Goal: Information Seeking & Learning: Find specific fact

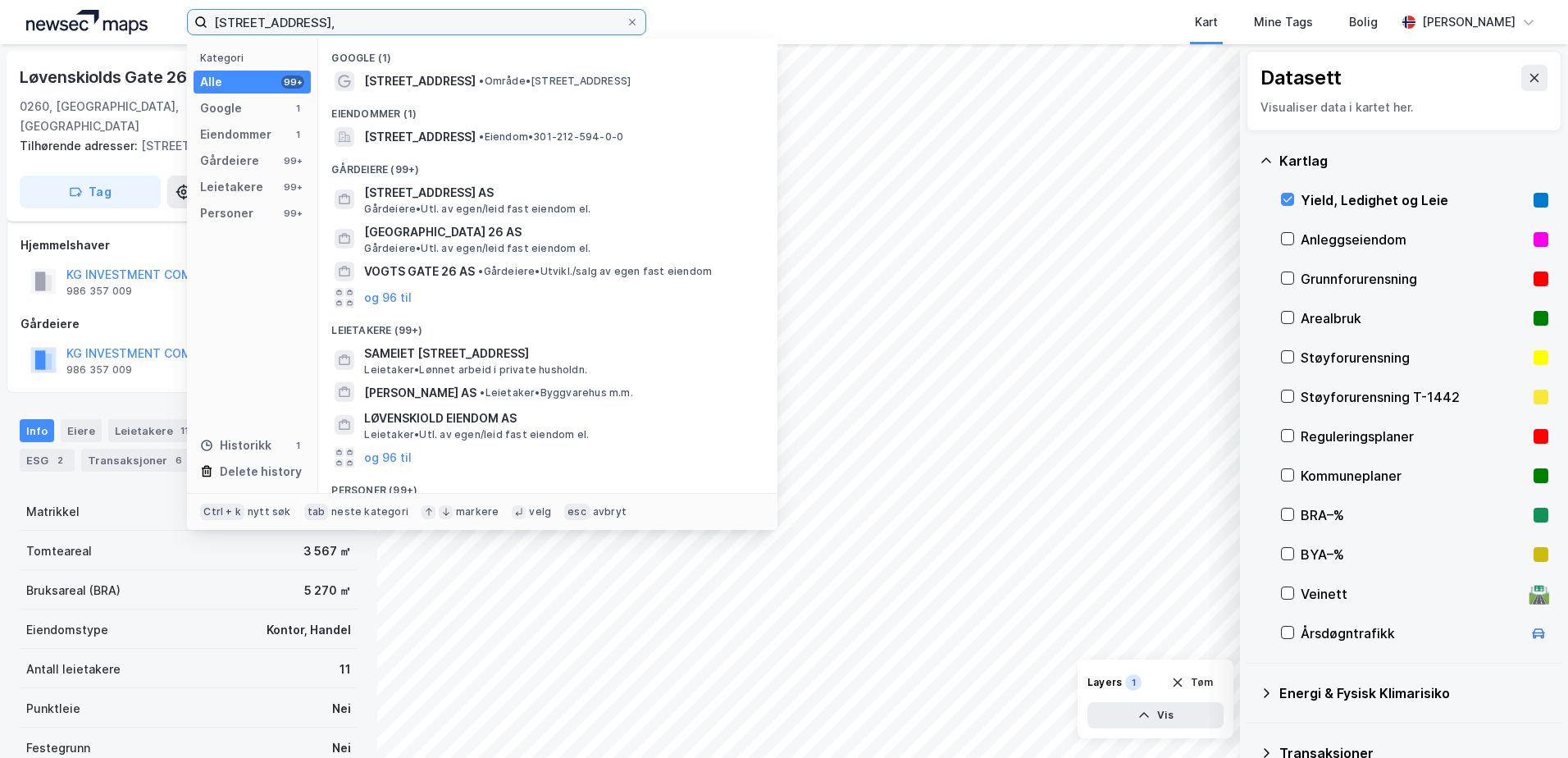
drag, startPoint x: 378, startPoint y: 23, endPoint x: -50, endPoint y: -7, distance: 429.1
click at [0, 0] on html "[STREET_ADDRESS], Kategori Alle 99+ Google 1 Eiendommer 1 Gårdeiere 99+ Leietak…" at bounding box center [784, 379] width 1568 height 758
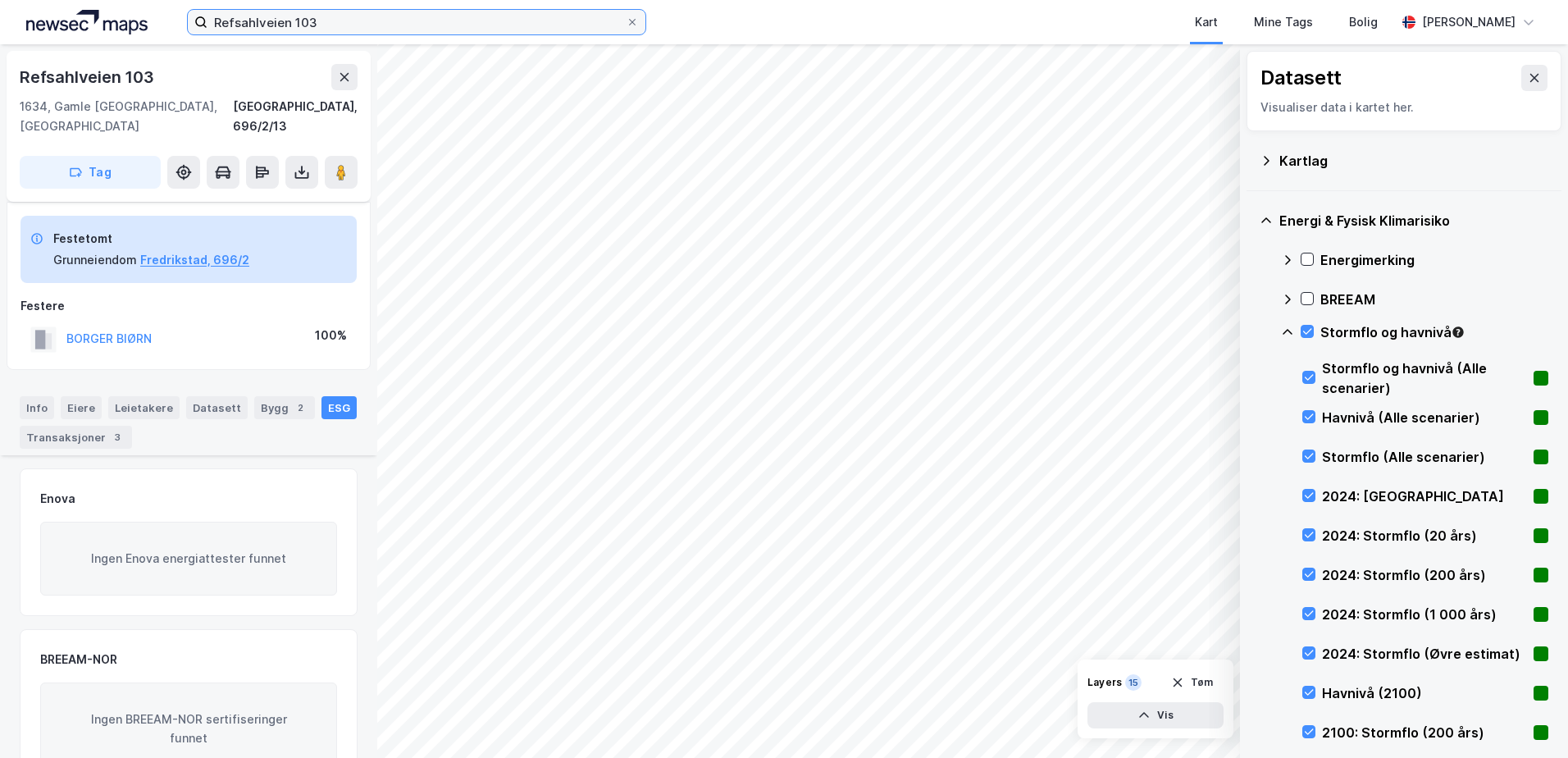
click at [356, 28] on input "Refsahlveien 103" at bounding box center [416, 22] width 418 height 24
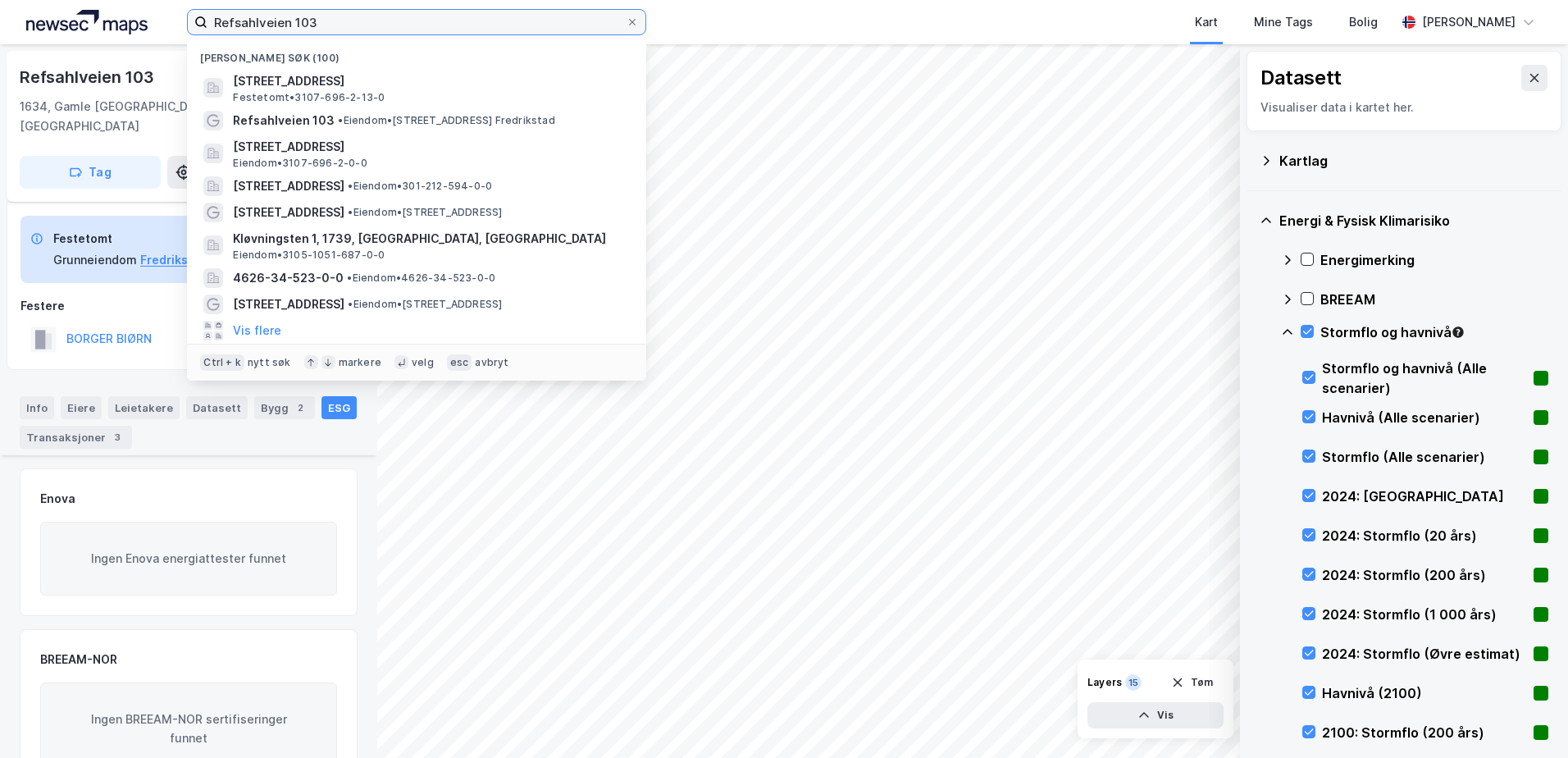
scroll to position [218, 0]
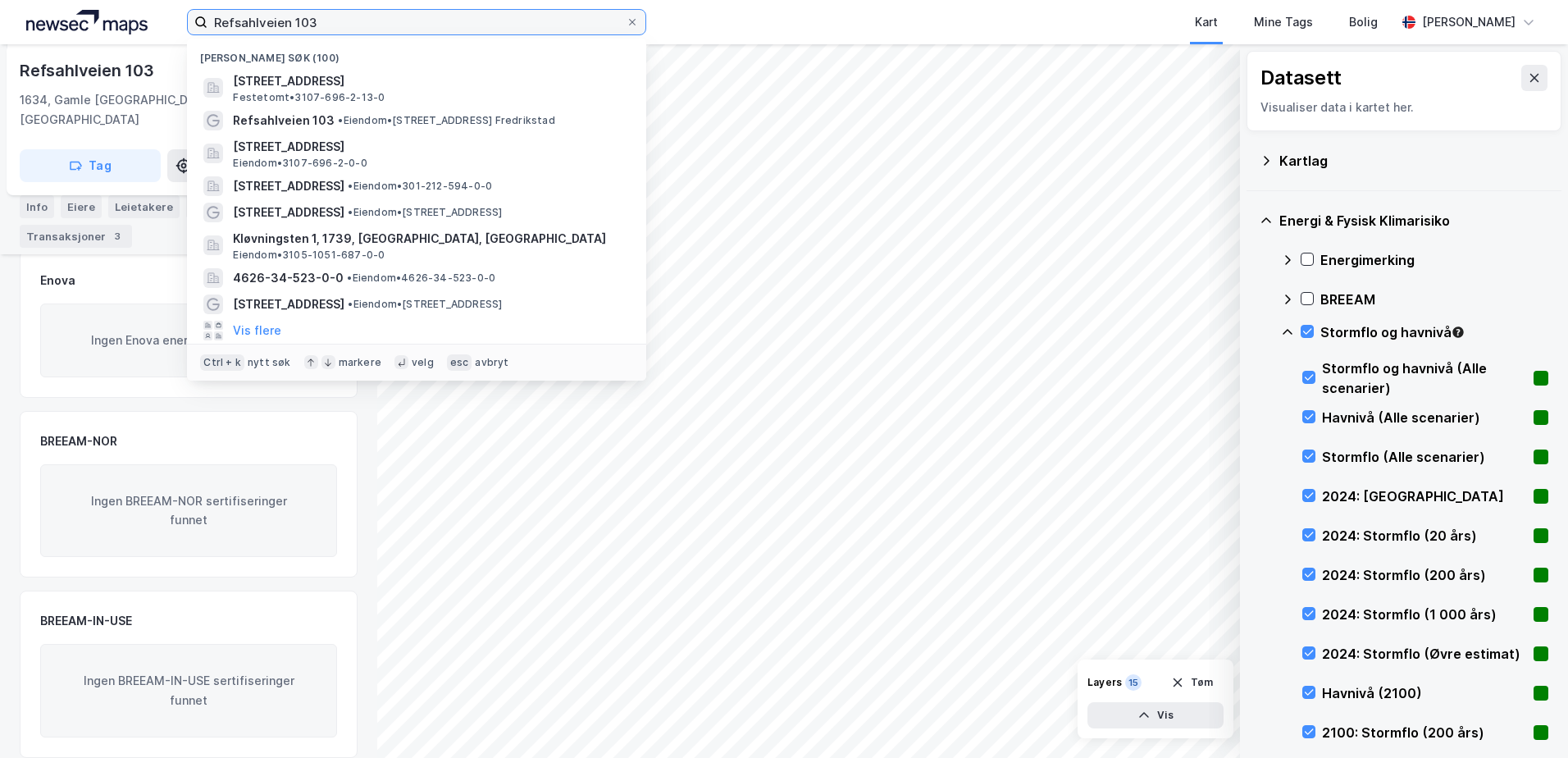
drag, startPoint x: 356, startPoint y: 28, endPoint x: -41, endPoint y: -2, distance: 398.1
click at [0, 0] on html "Refsahlveien 103 Nylige søk (100) Refsahlveien 103, 1634, GAMLE FREDRIKSTAD, FR…" at bounding box center [784, 379] width 1568 height 758
paste input "3107-696/2/13/0"
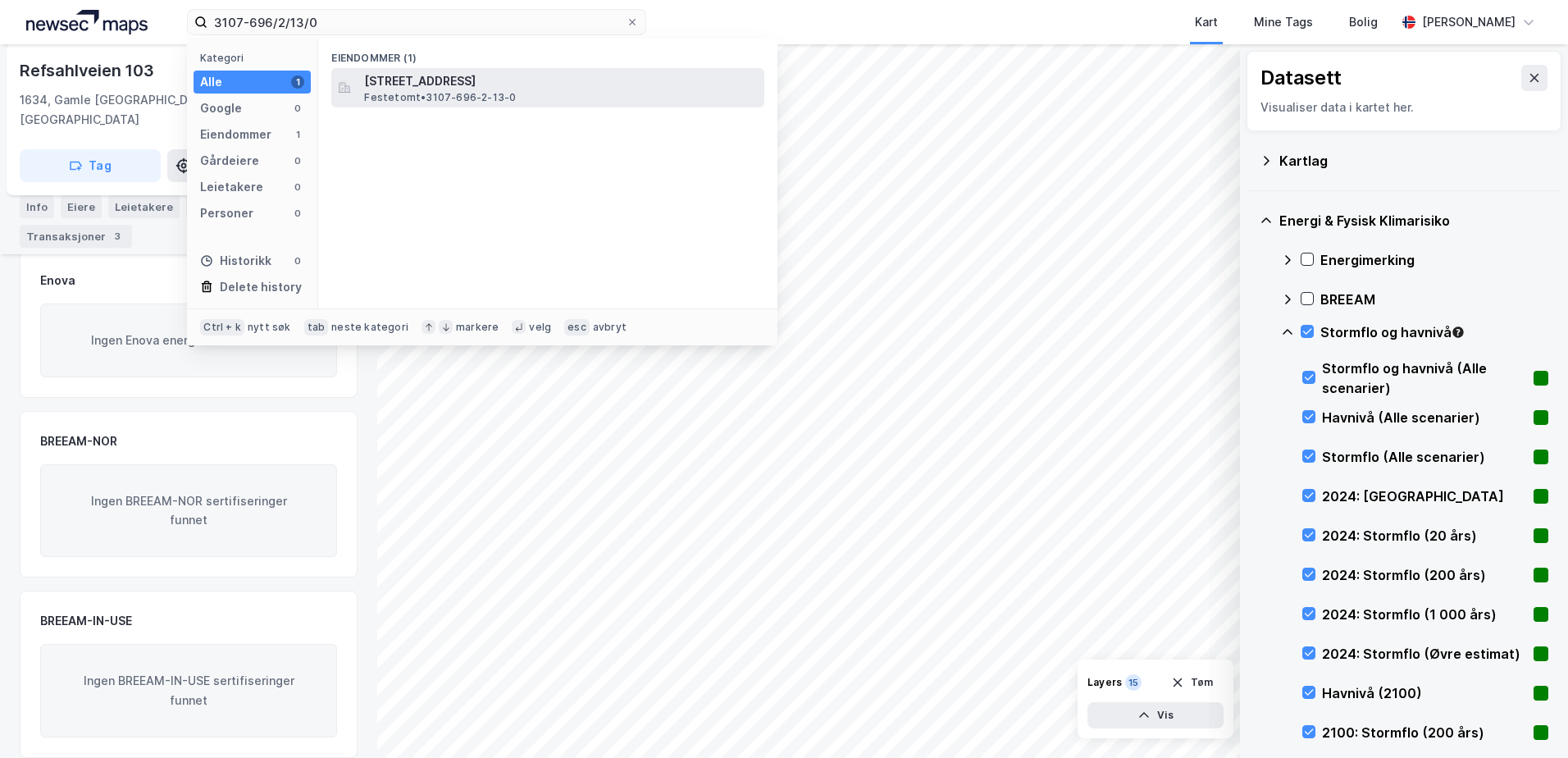
click at [474, 91] on span "Festetomt • 3107-696-2-13-0" at bounding box center [440, 97] width 152 height 13
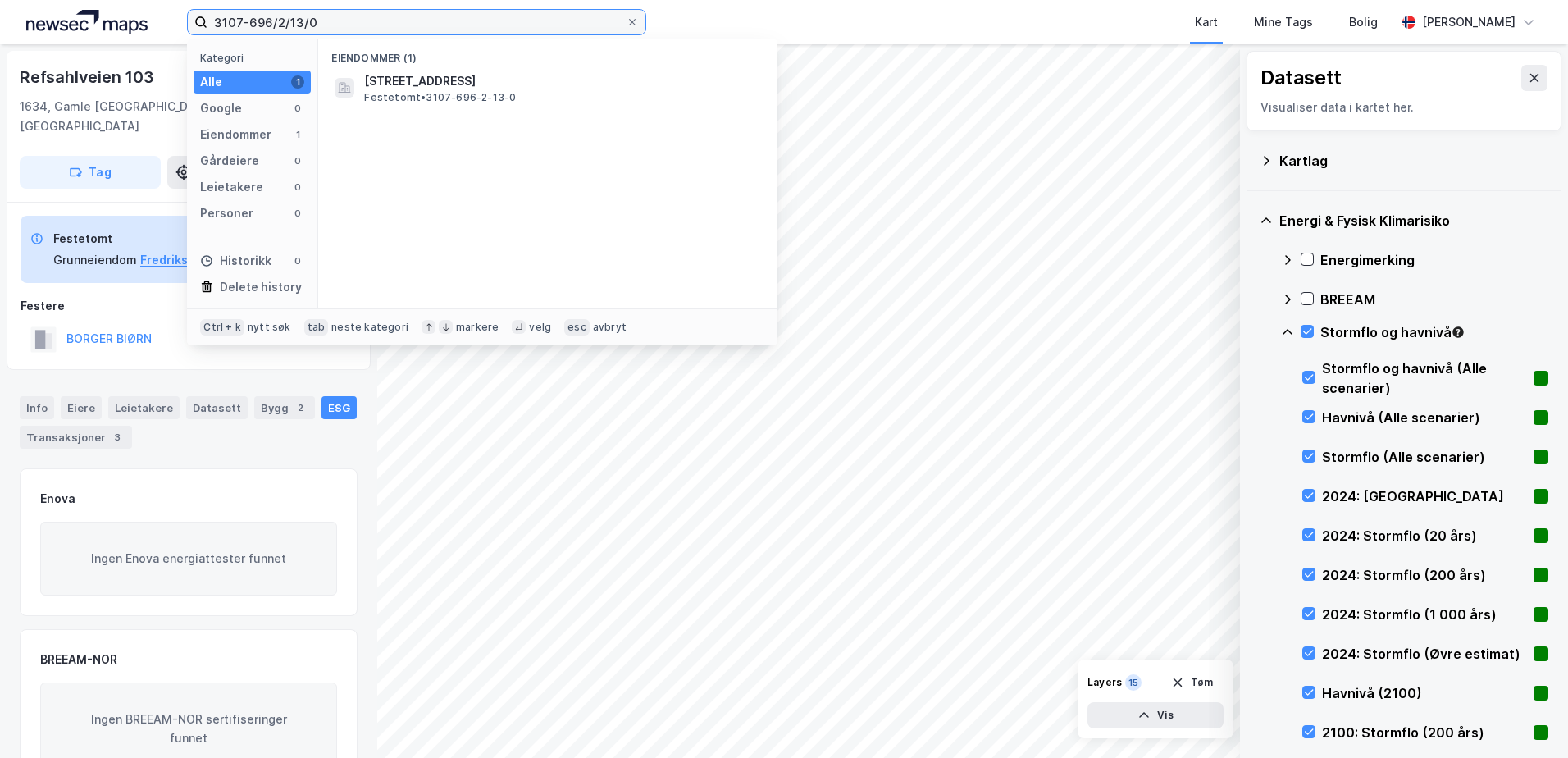
click at [334, 21] on input "3107-696/2/13/0" at bounding box center [416, 22] width 418 height 24
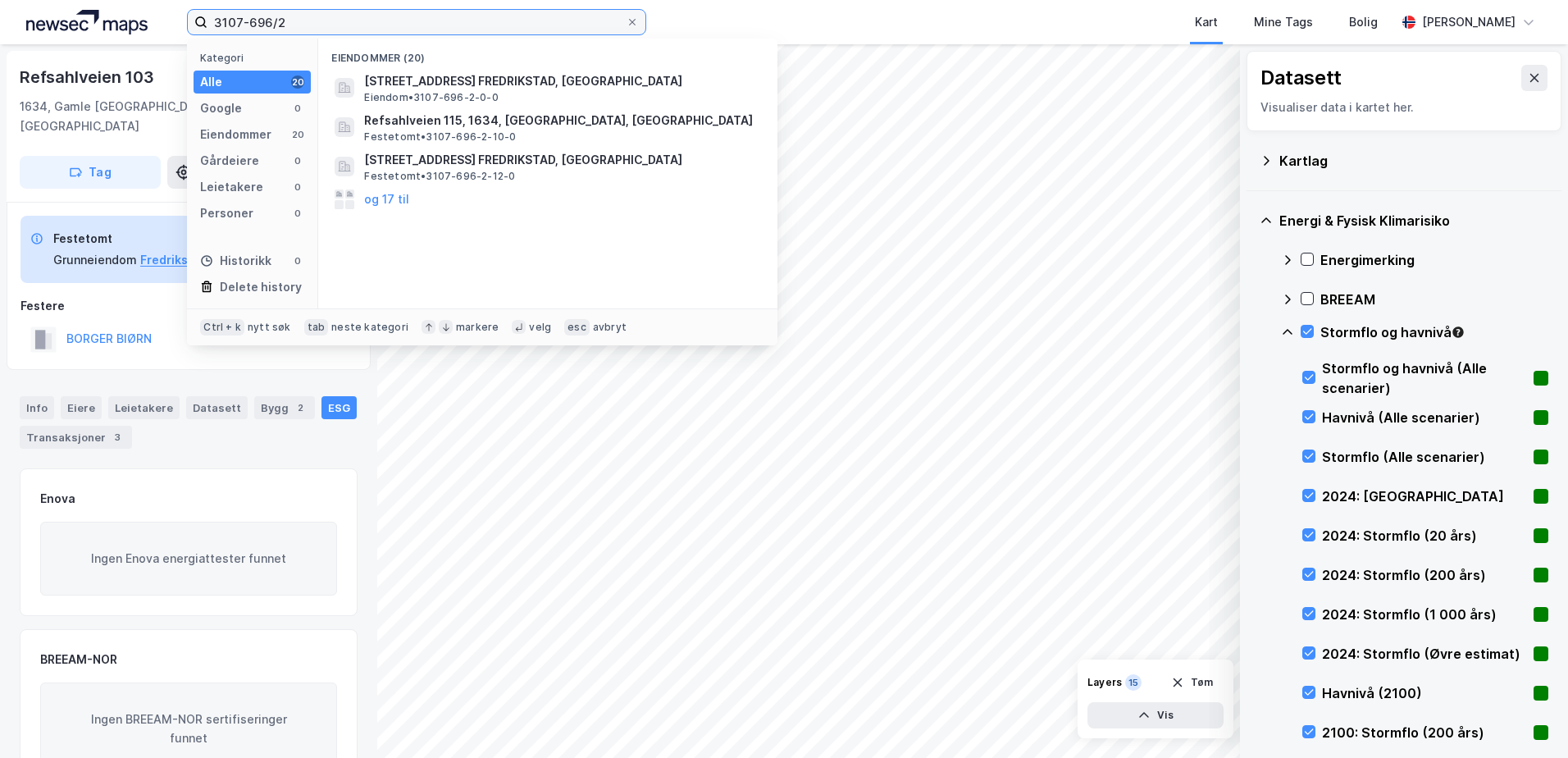
type input "3107-696/2"
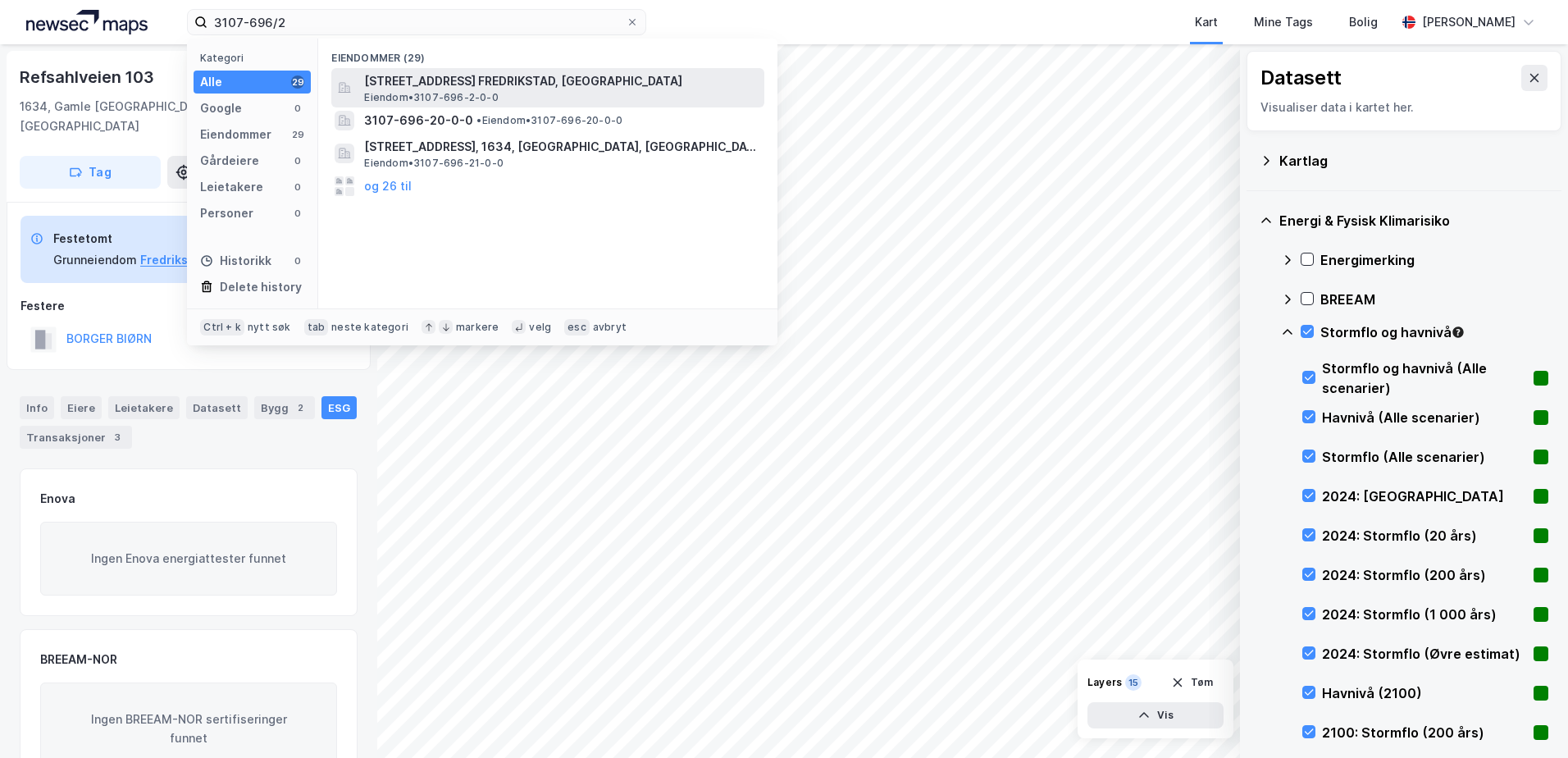
click at [448, 98] on span "Eiendom • 3107-696-2-0-0" at bounding box center [430, 97] width 134 height 13
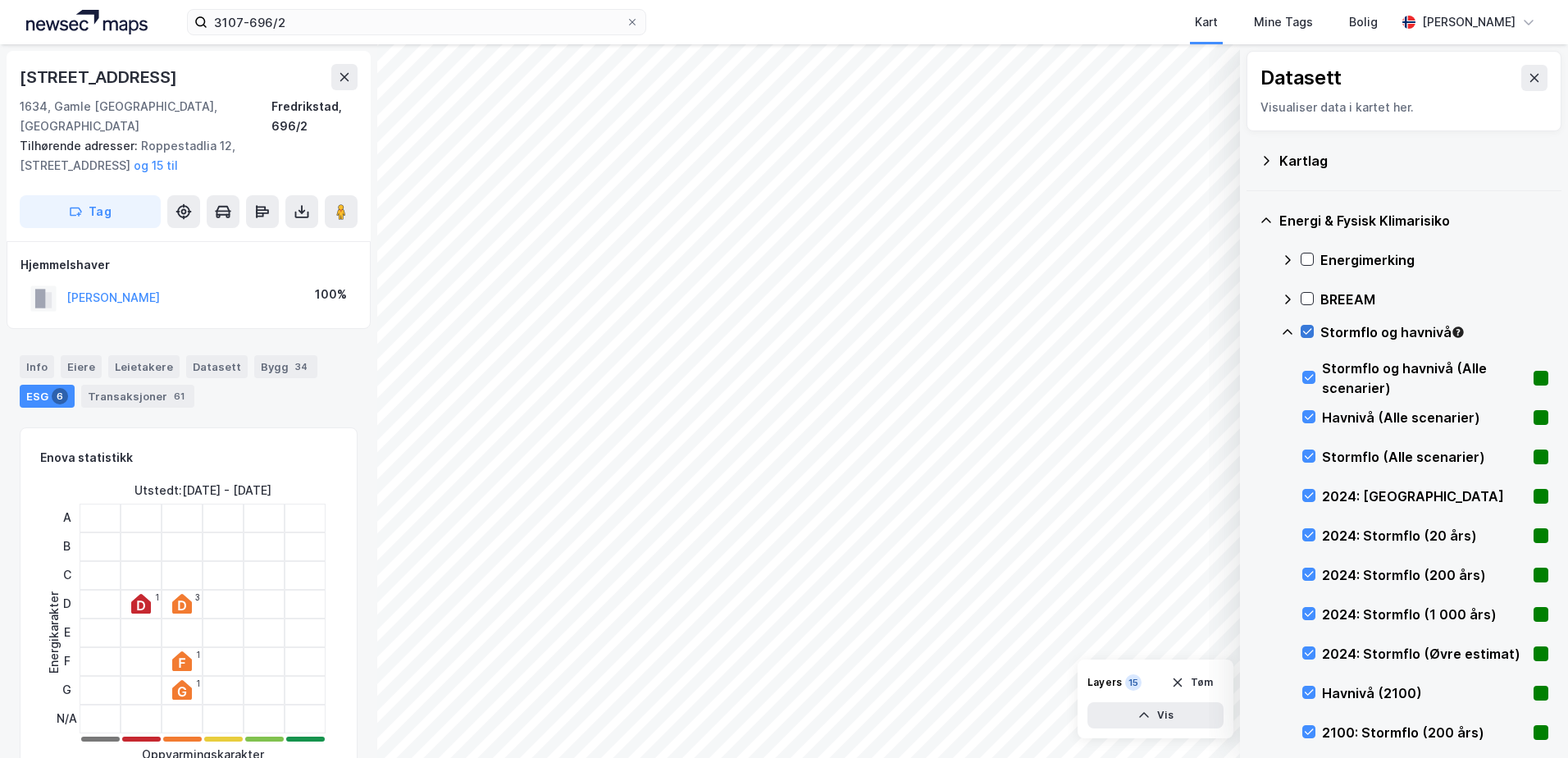
click at [1304, 335] on icon at bounding box center [1307, 331] width 11 height 11
click at [1287, 334] on icon at bounding box center [1287, 332] width 13 height 13
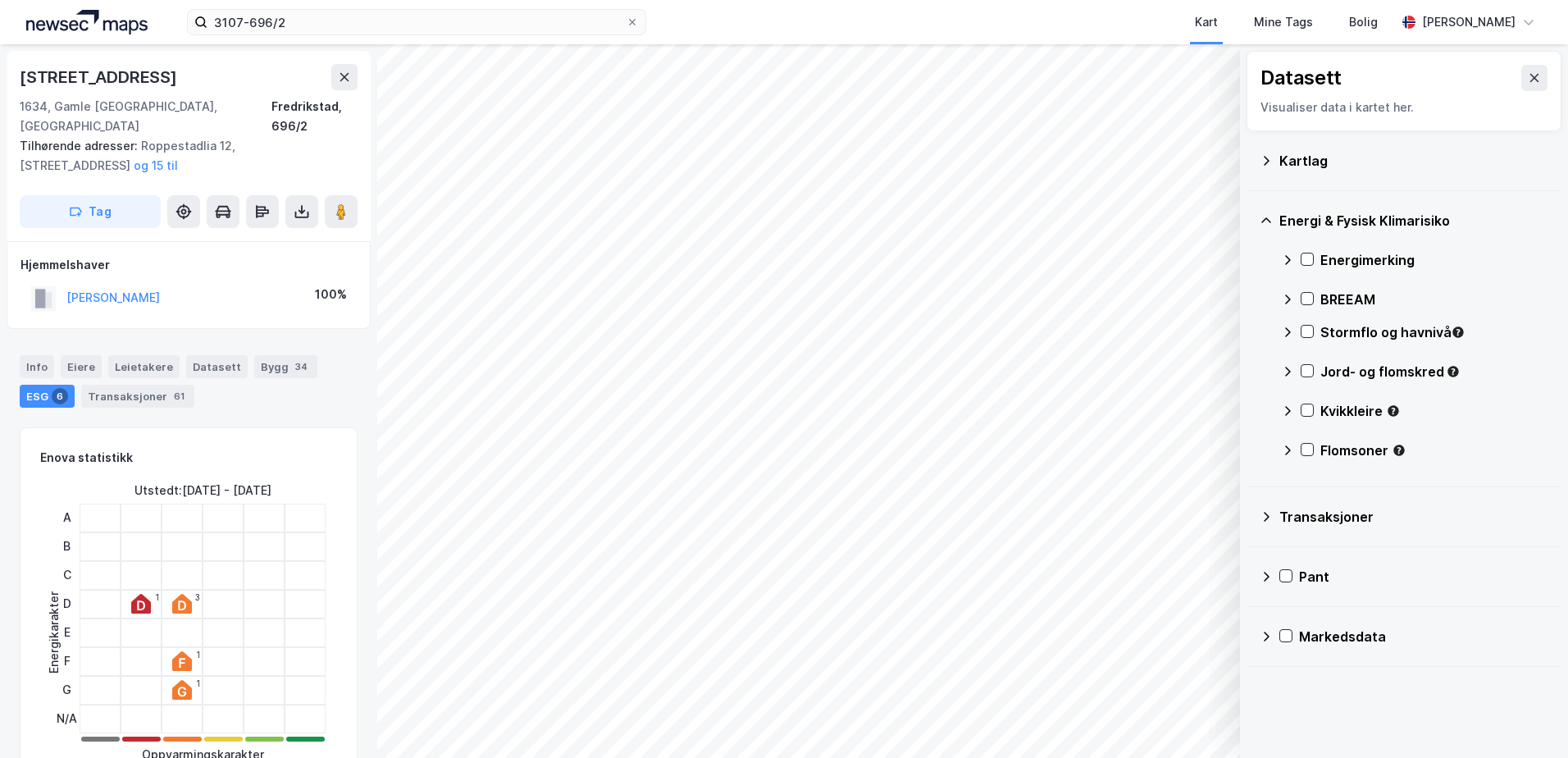
click at [395, 36] on div "3107-696/2 Kart Mine Tags Bolig Nina Ford" at bounding box center [784, 22] width 1568 height 44
click at [392, 22] on input "3107-696/2" at bounding box center [416, 22] width 418 height 24
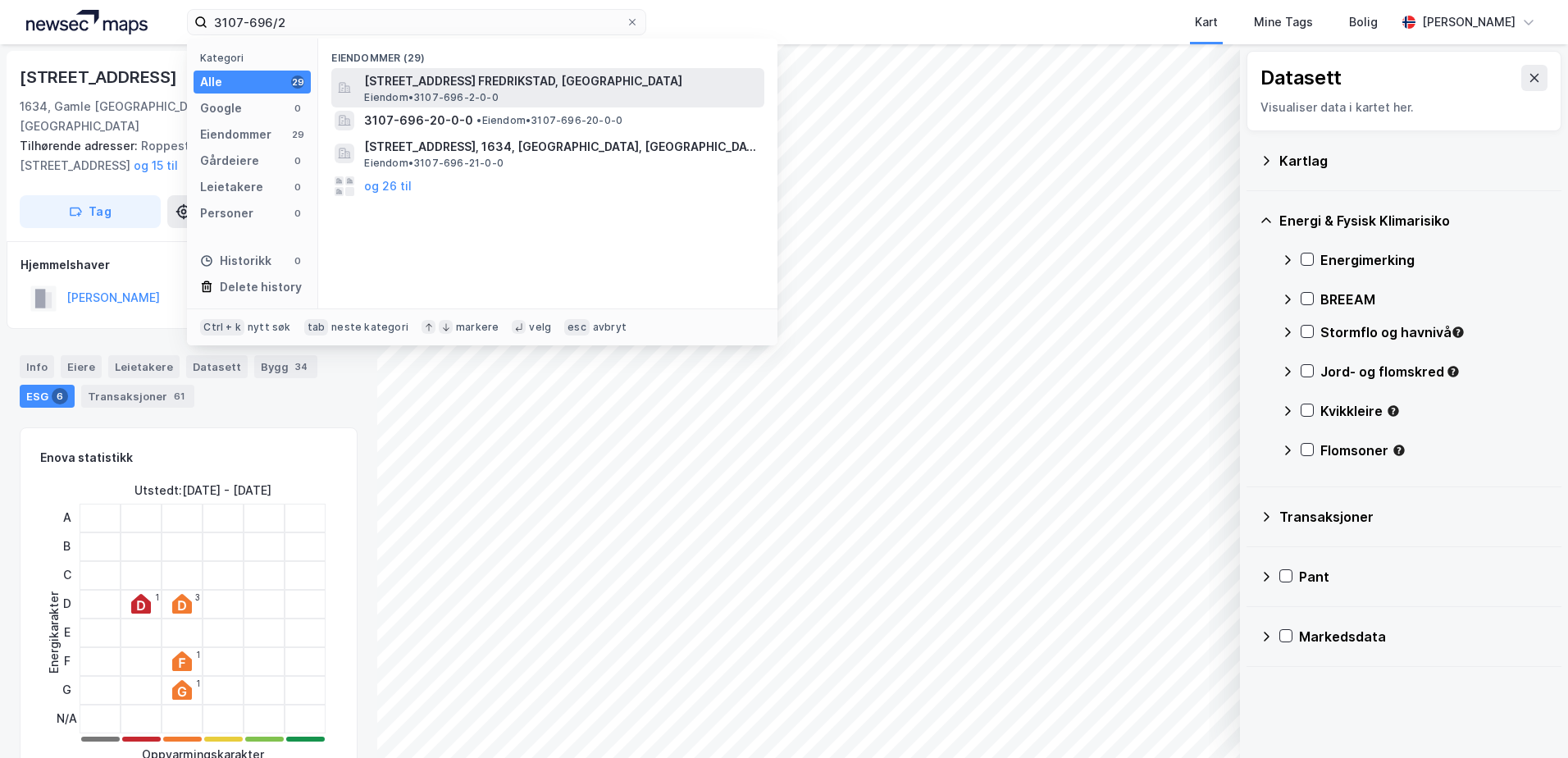
click at [428, 91] on span "Eiendom • 3107-696-2-0-0" at bounding box center [430, 97] width 134 height 13
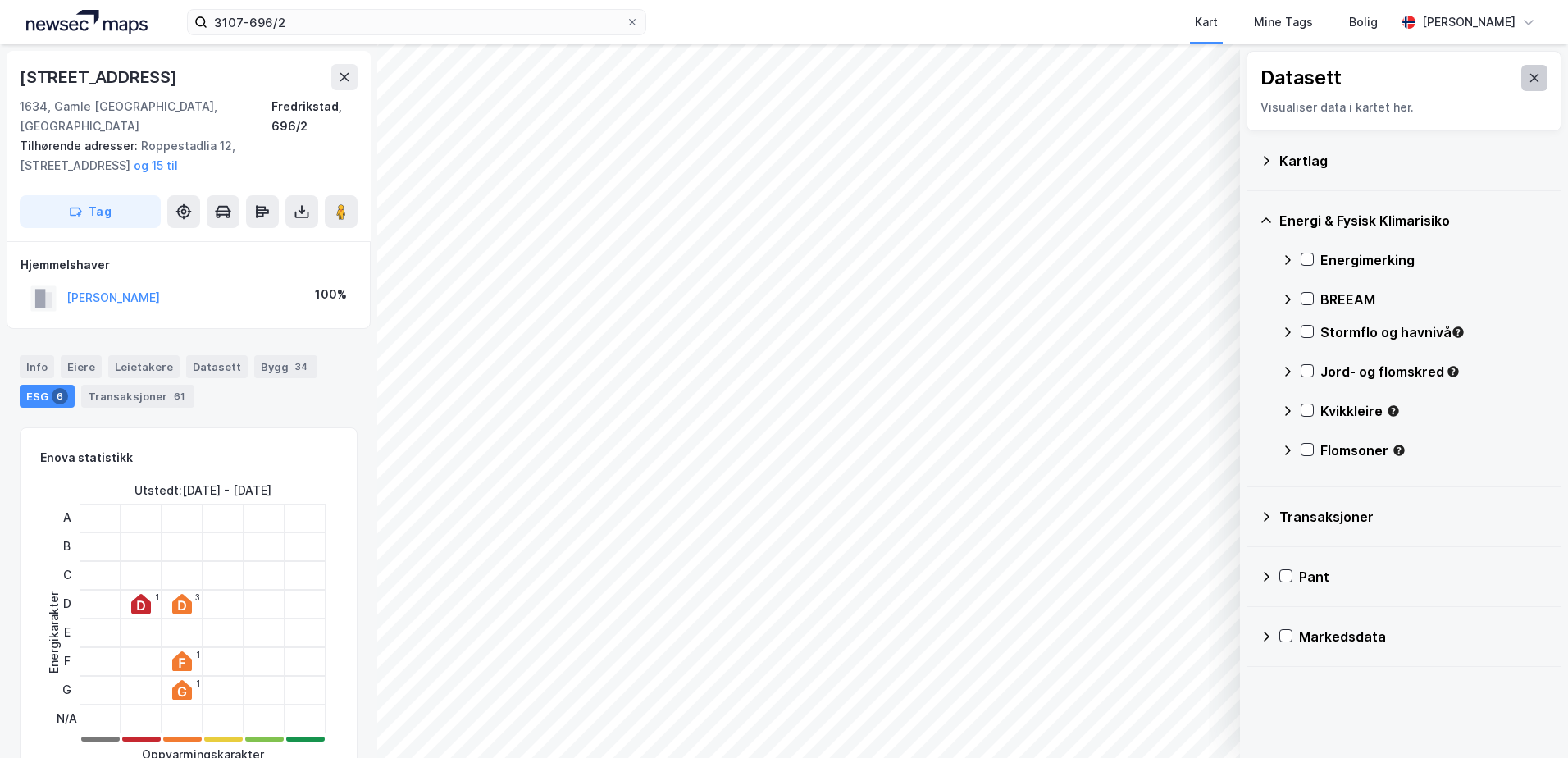
click at [1528, 74] on icon at bounding box center [1534, 78] width 13 height 13
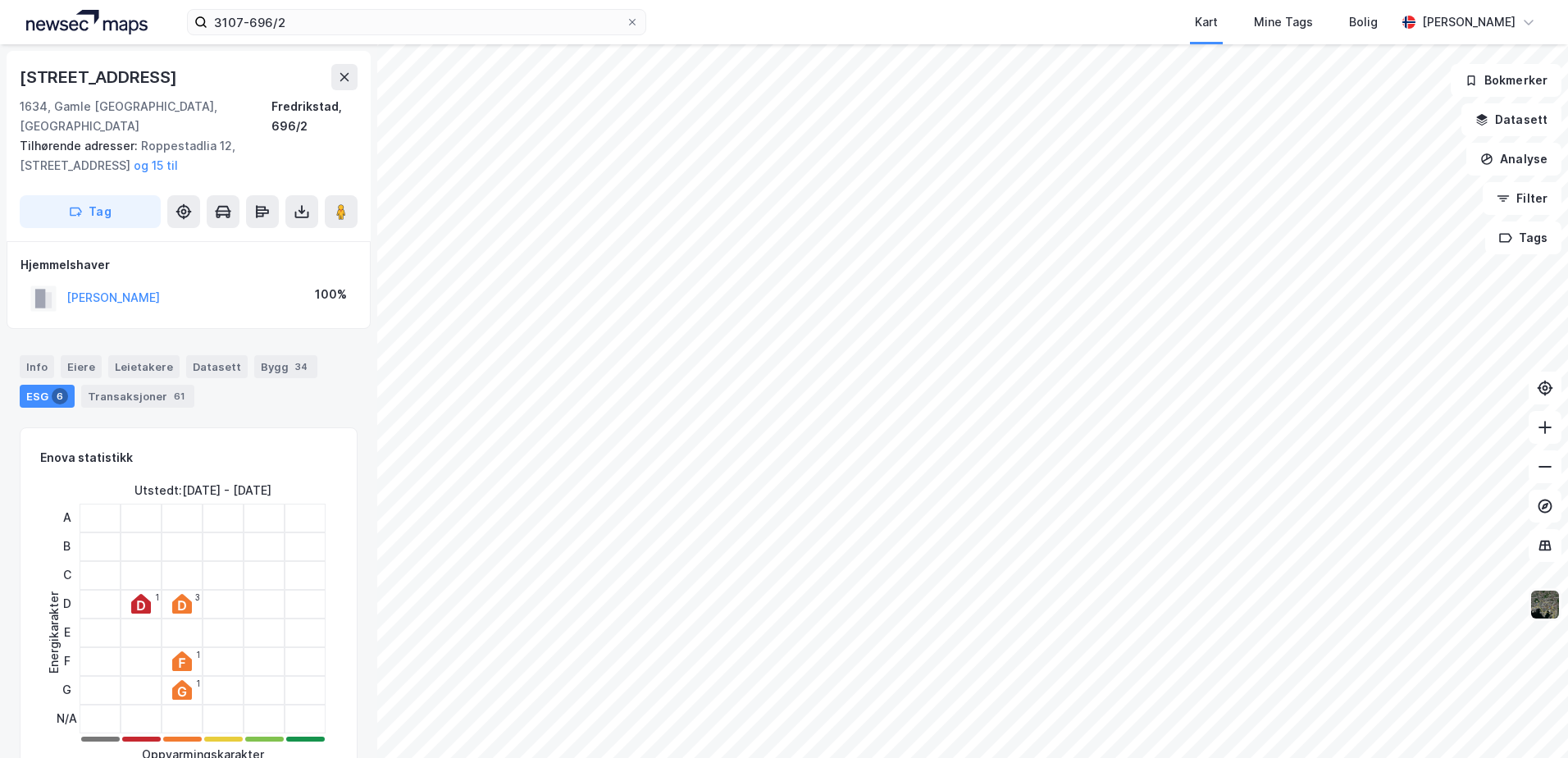
click at [1552, 601] on img at bounding box center [1545, 604] width 31 height 31
click at [213, 255] on div "Hjemmelshaver NILSEN LASSE 100%" at bounding box center [188, 285] width 336 height 60
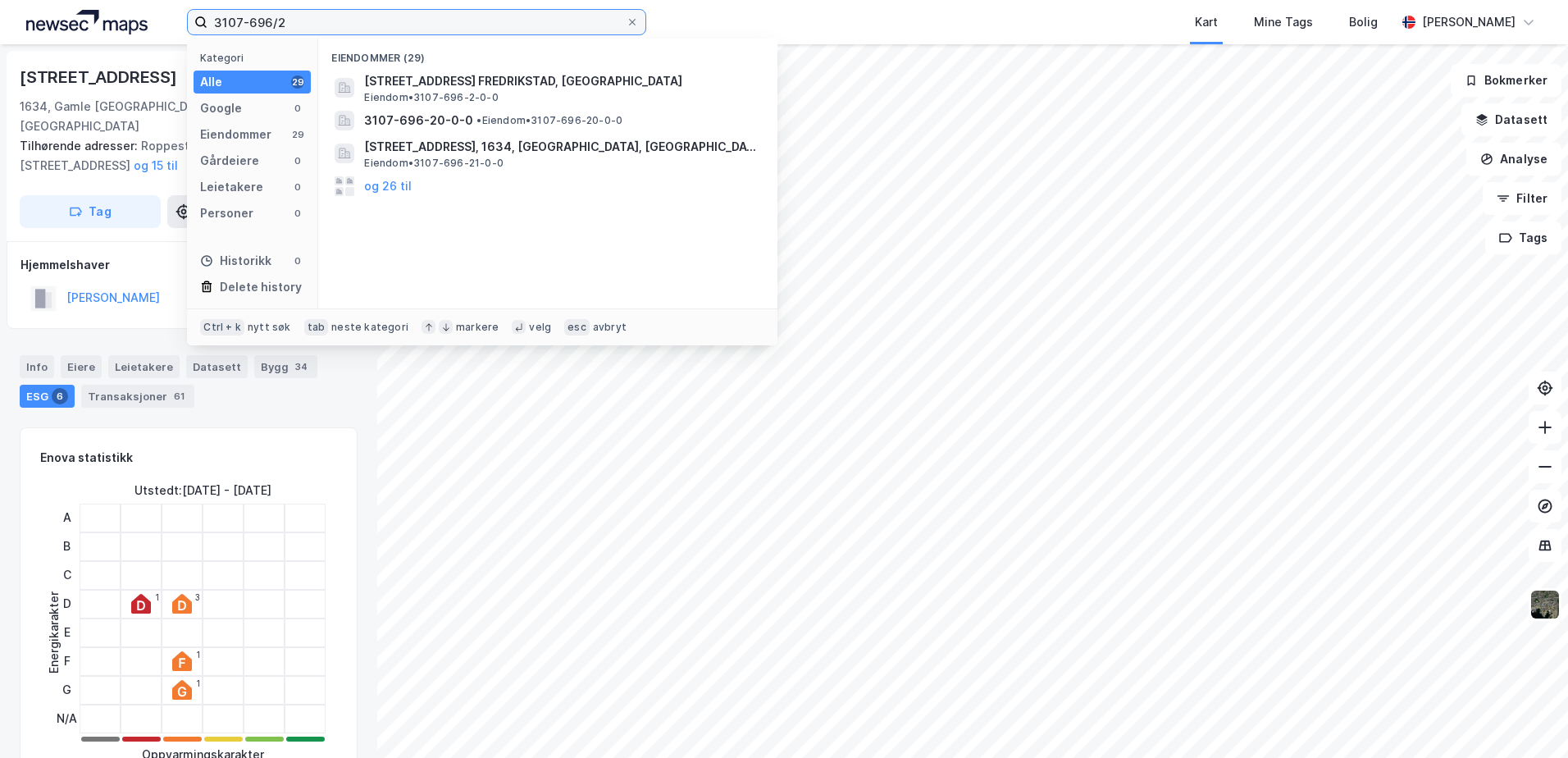
click at [375, 13] on input "3107-696/2" at bounding box center [416, 22] width 418 height 24
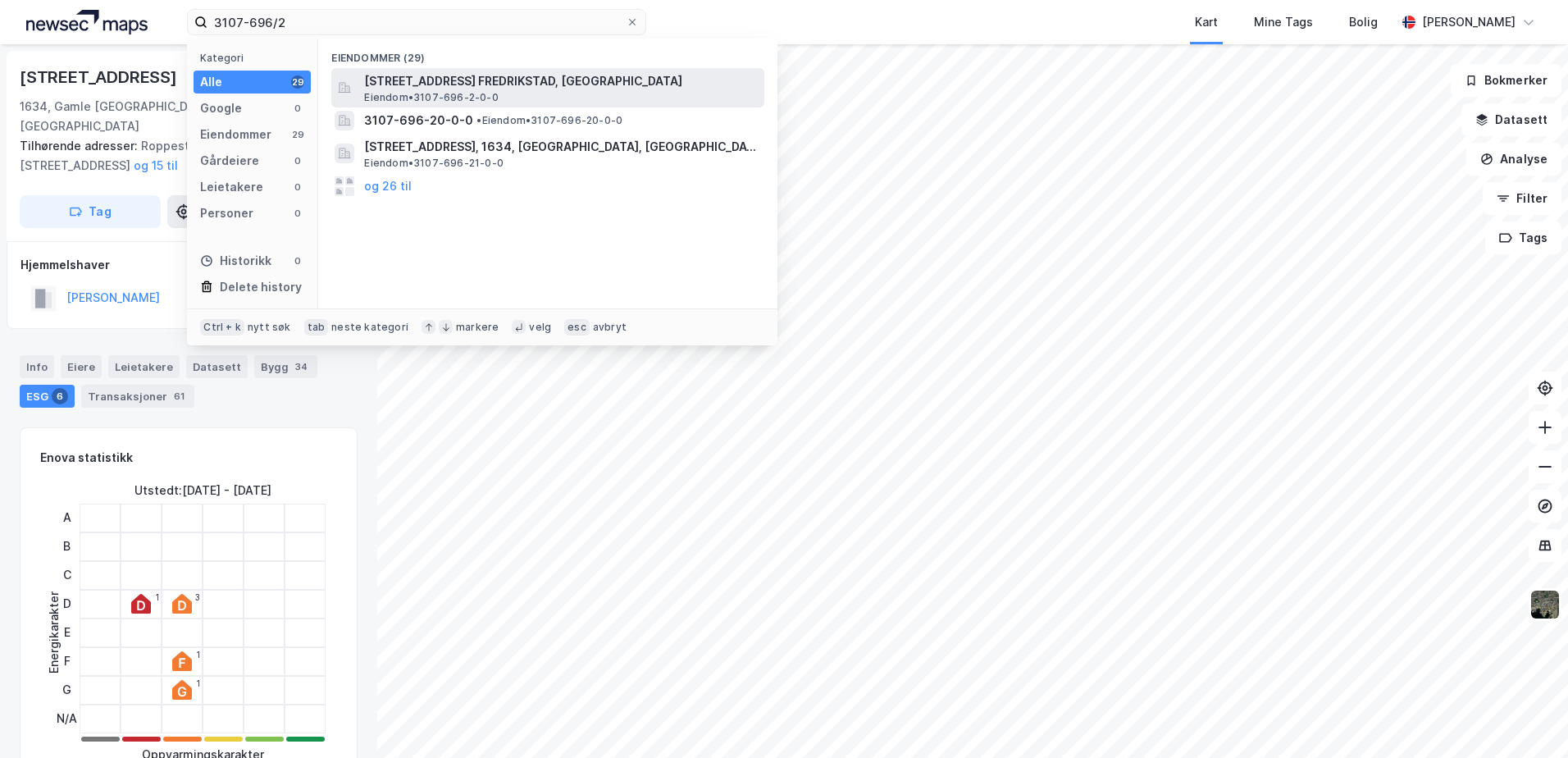
click at [436, 92] on span "Eiendom • 3107-696-2-0-0" at bounding box center [430, 97] width 134 height 13
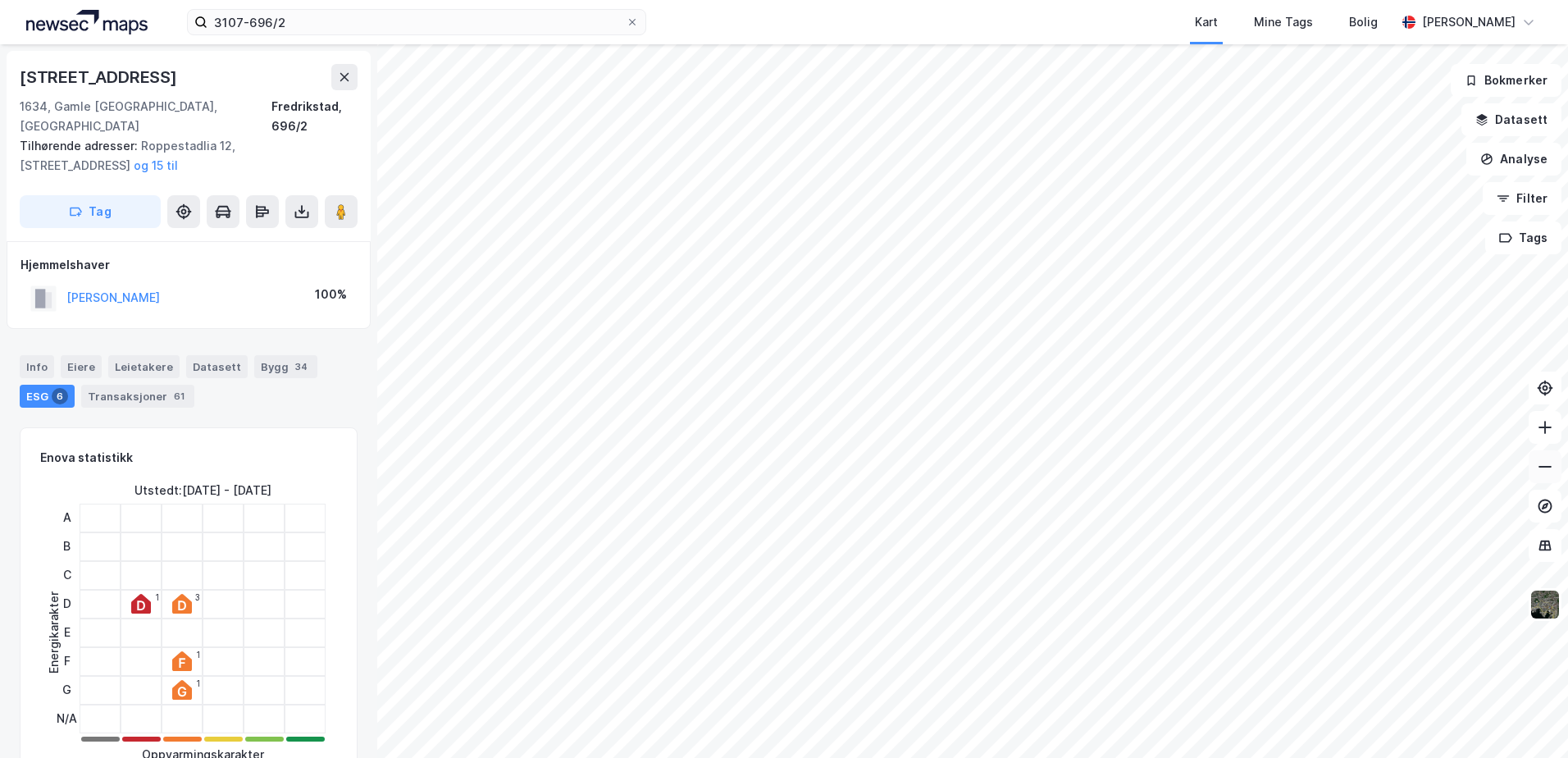
click at [1544, 468] on icon at bounding box center [1546, 467] width 17 height 17
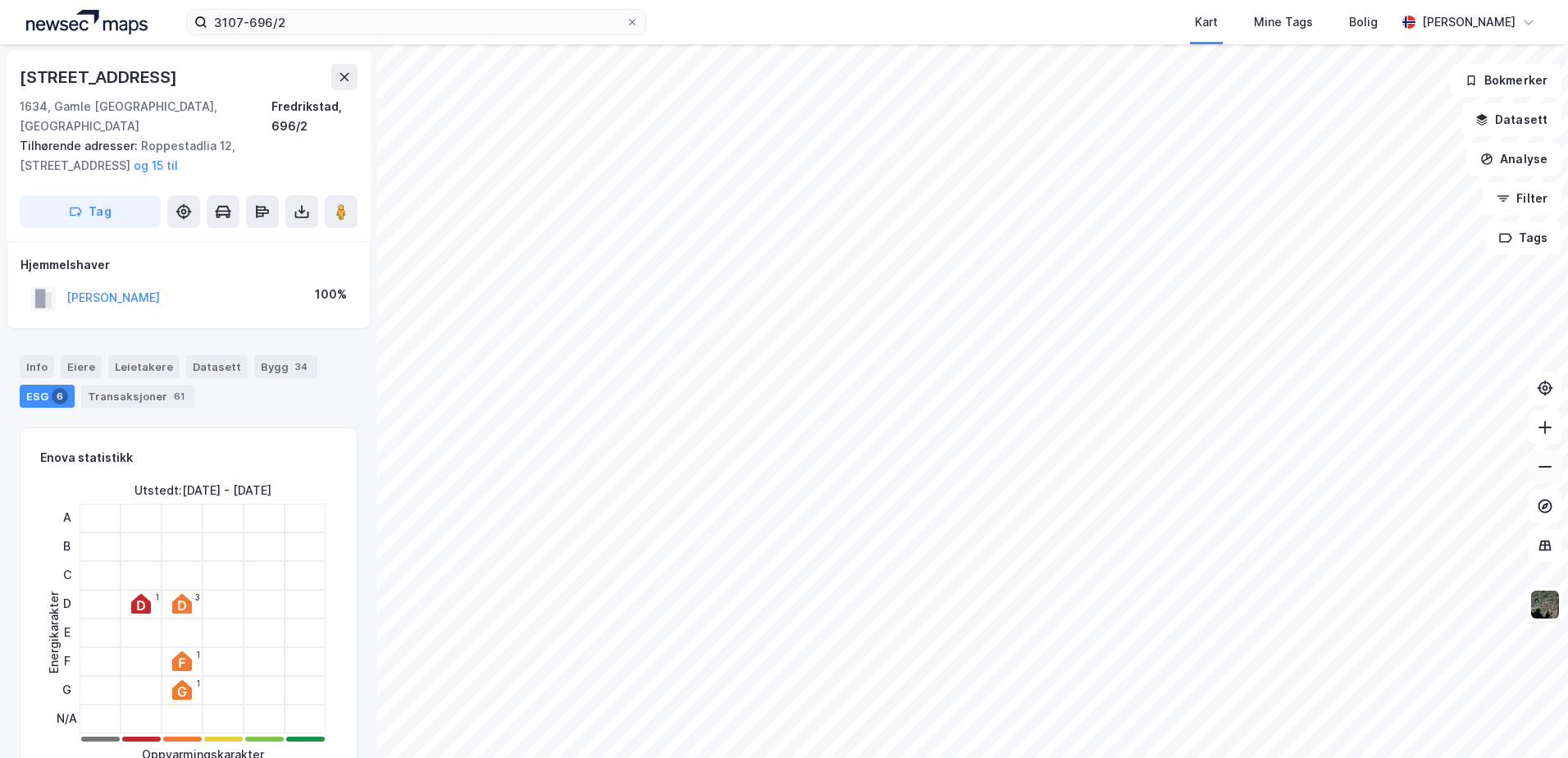
click at [1544, 468] on icon at bounding box center [1546, 467] width 17 height 17
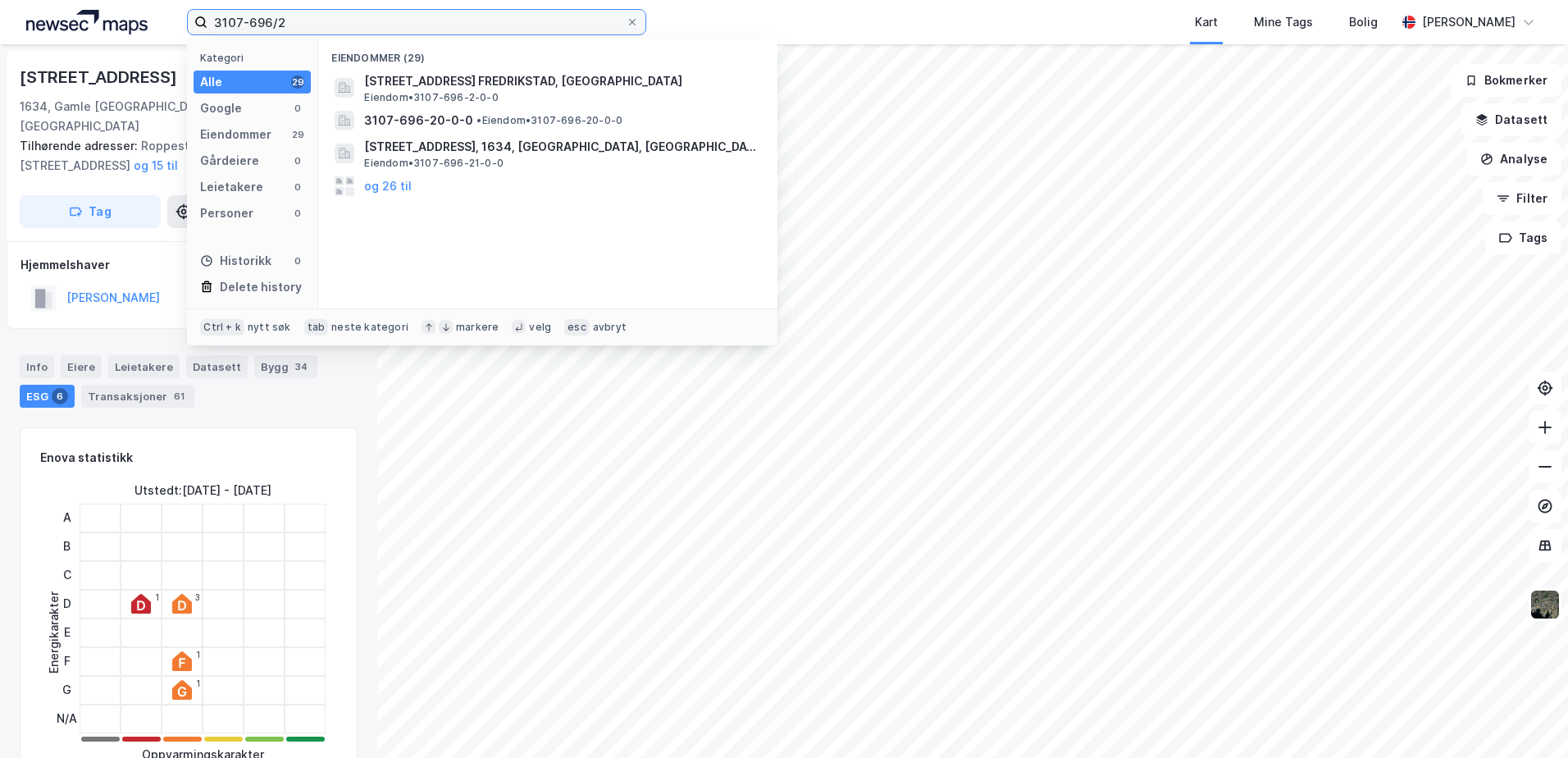
drag, startPoint x: 329, startPoint y: 24, endPoint x: 211, endPoint y: 13, distance: 118.5
click at [211, 13] on input "3107-696/2" at bounding box center [416, 22] width 418 height 24
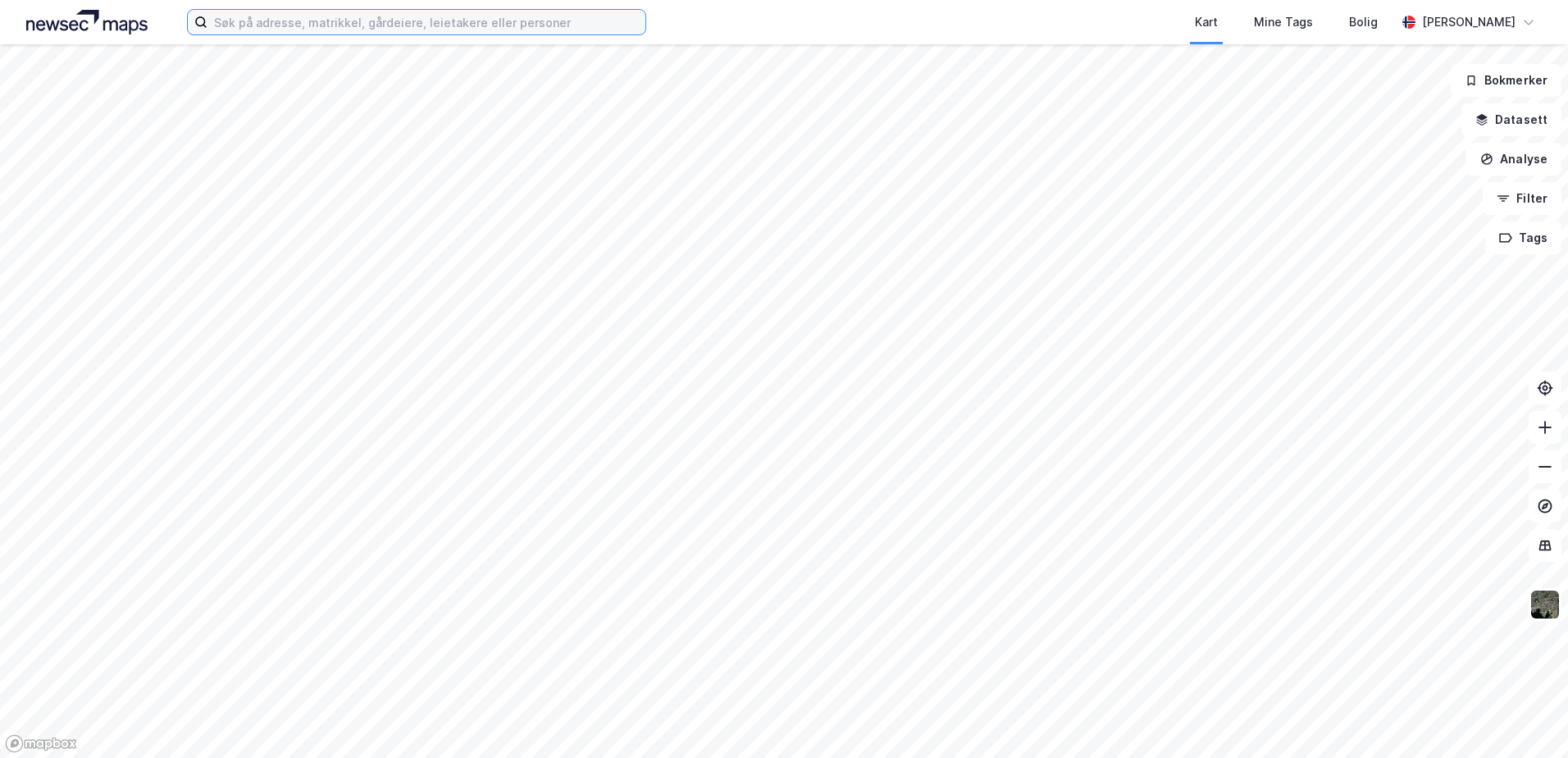
click at [299, 22] on input at bounding box center [427, 22] width 438 height 24
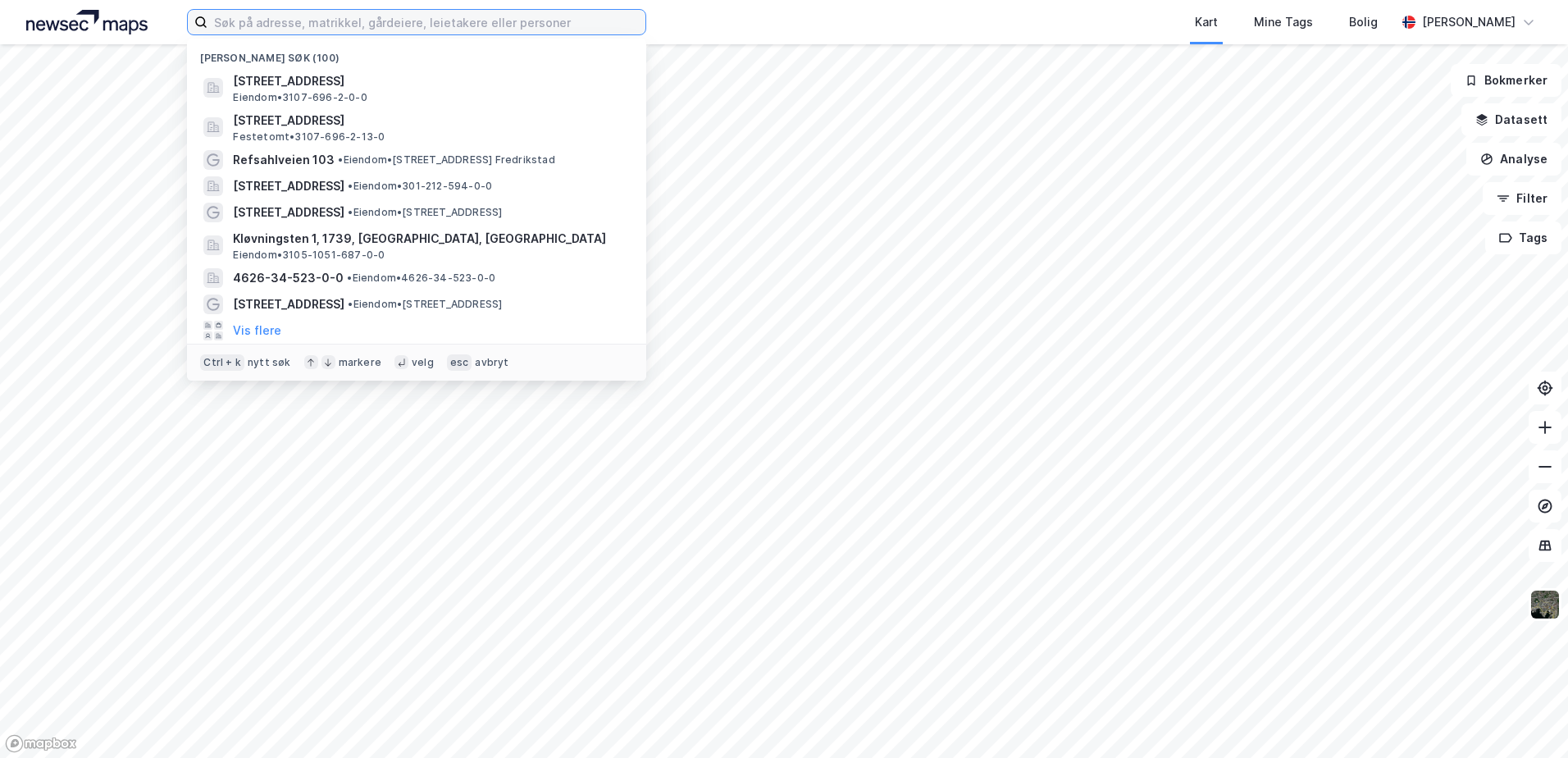
paste input "3107-696/2"
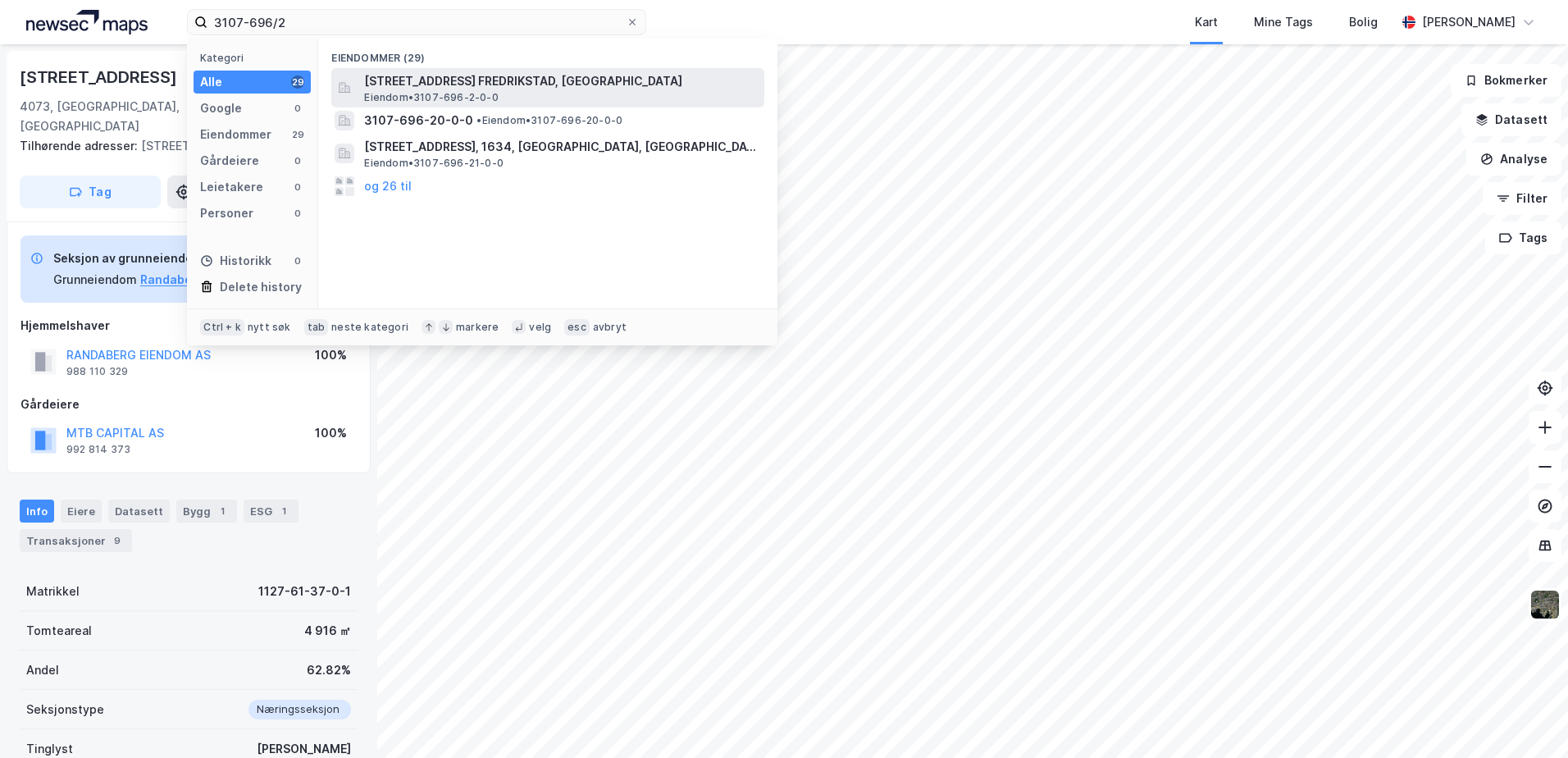
click at [392, 91] on span "Eiendom • 3107-696-2-0-0" at bounding box center [430, 97] width 134 height 13
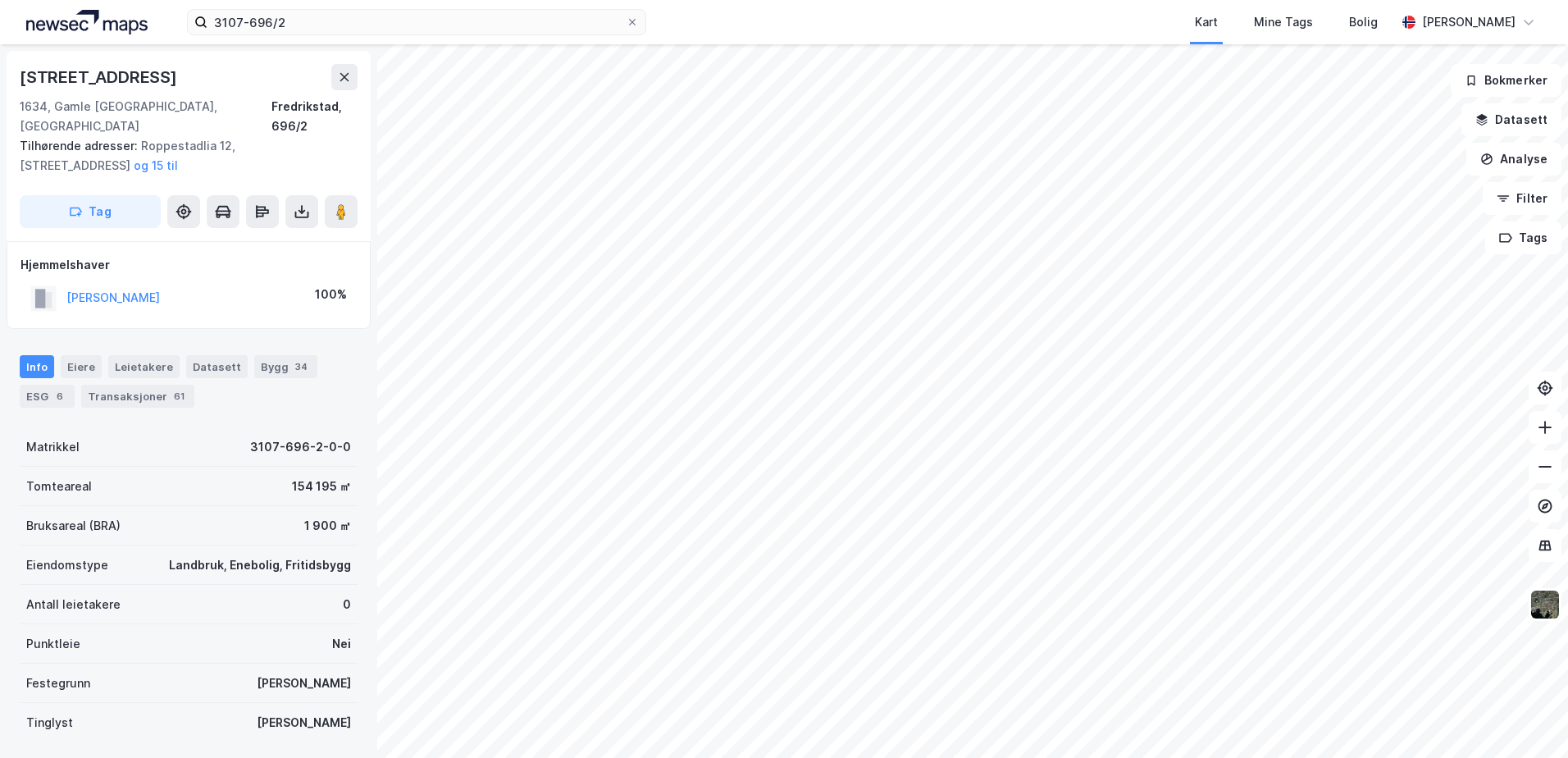
click at [304, 386] on div "Info Eiere Leietakere Datasett Bygg 34 ESG 6 Transaksjoner 61" at bounding box center [188, 382] width 338 height 52
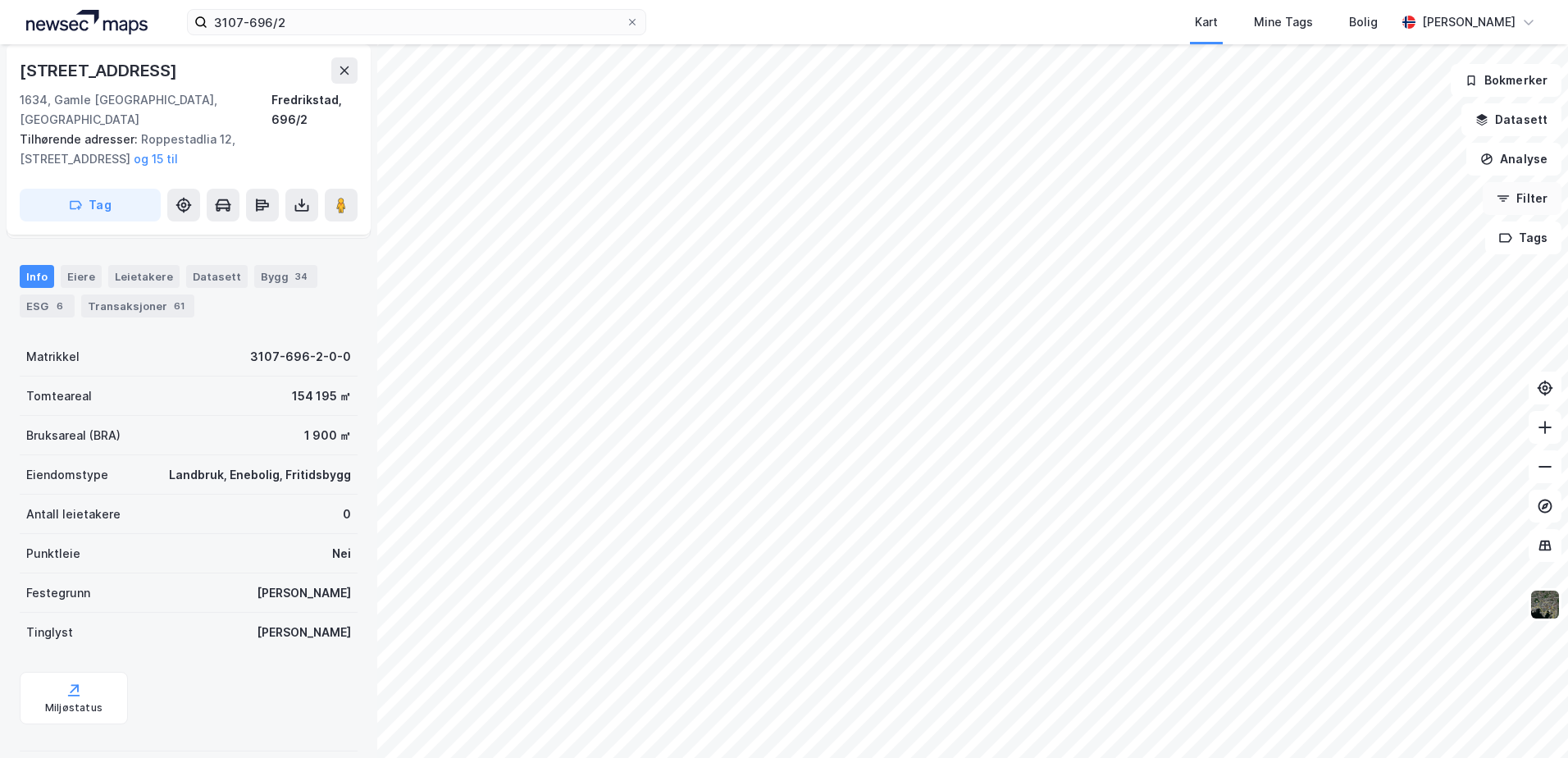
click at [1499, 195] on icon "button" at bounding box center [1503, 198] width 13 height 13
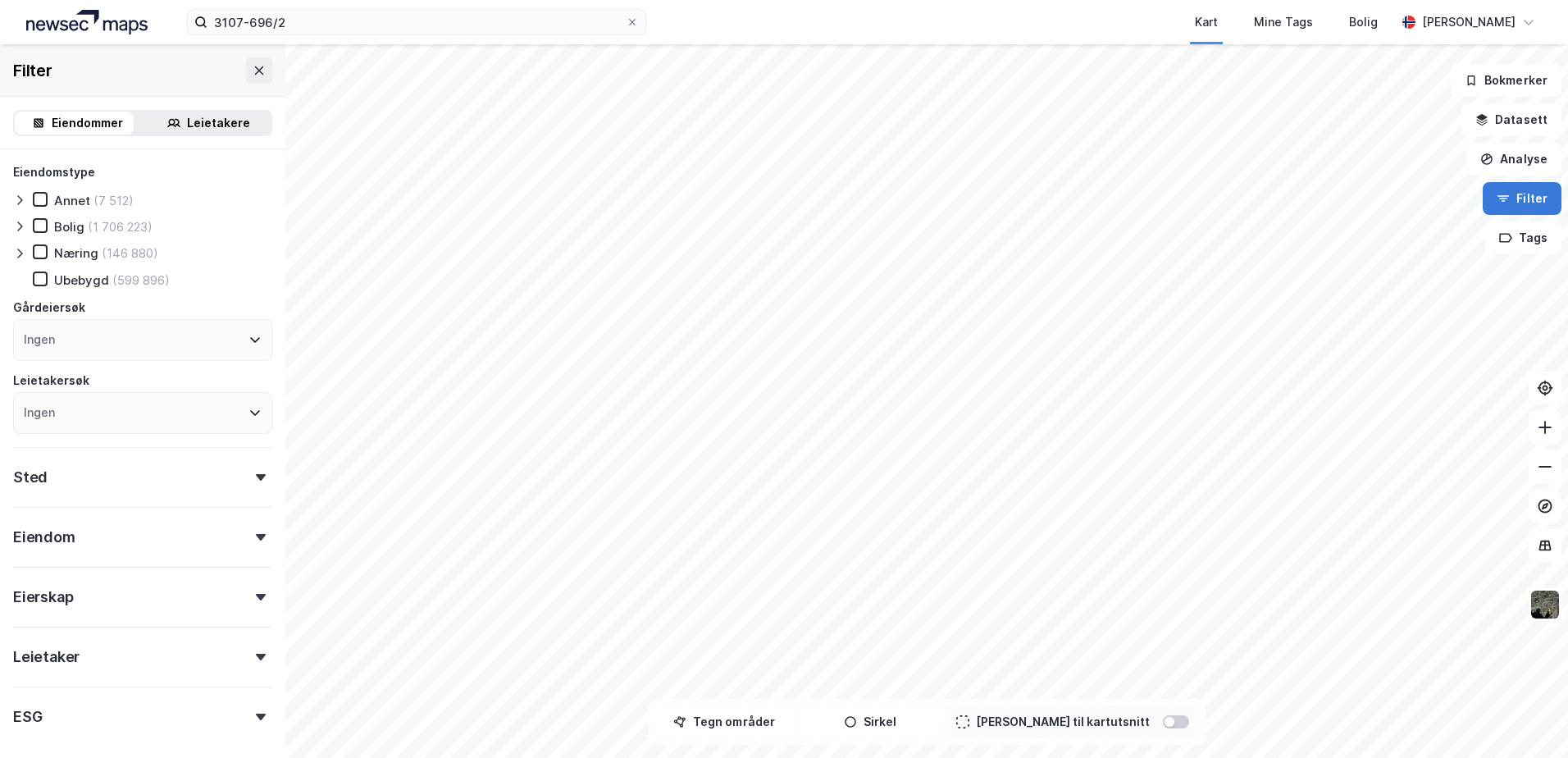
click at [1495, 192] on button "Filter" at bounding box center [1522, 198] width 79 height 33
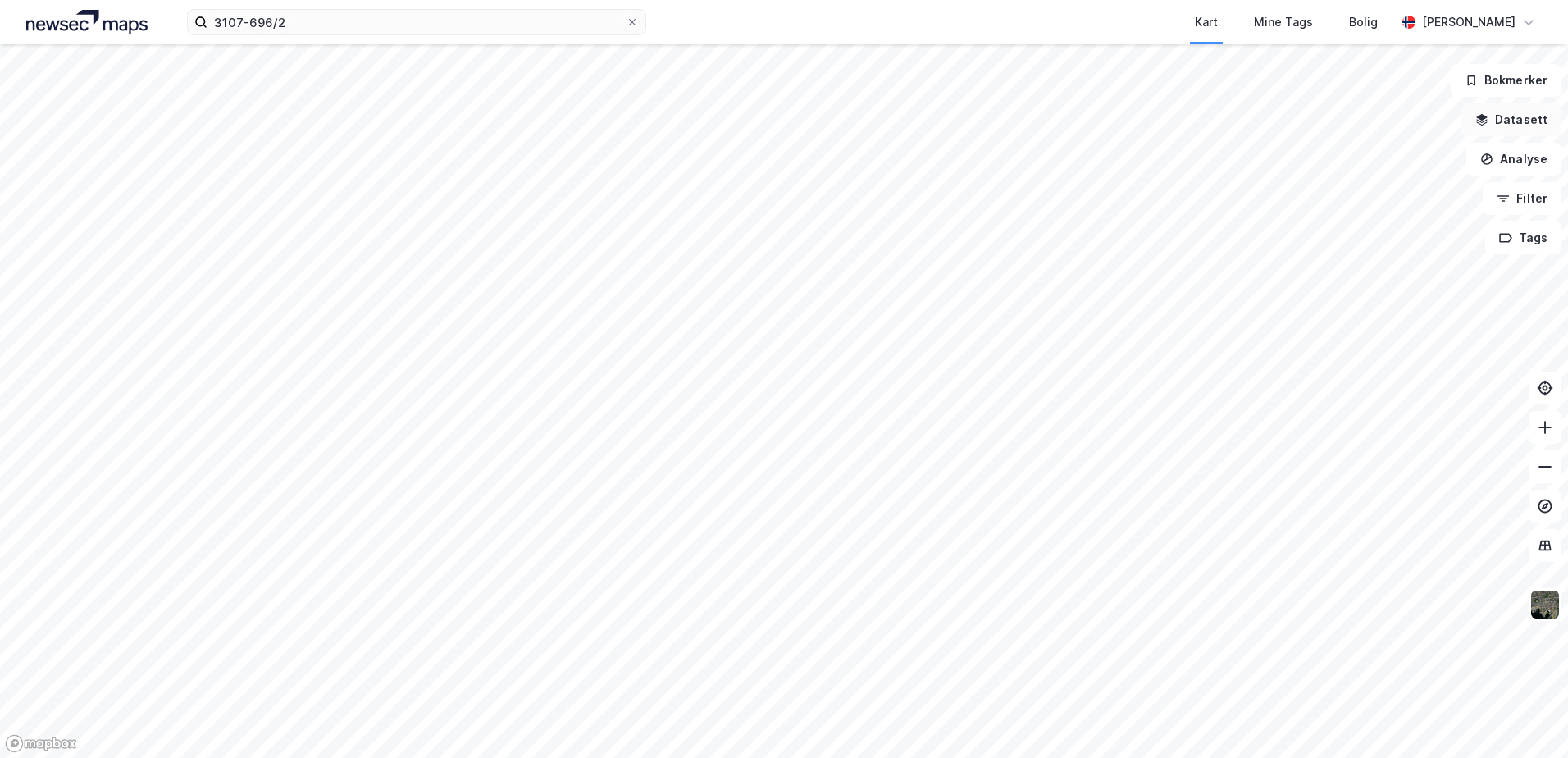
click at [1479, 116] on icon "button" at bounding box center [1482, 120] width 13 height 13
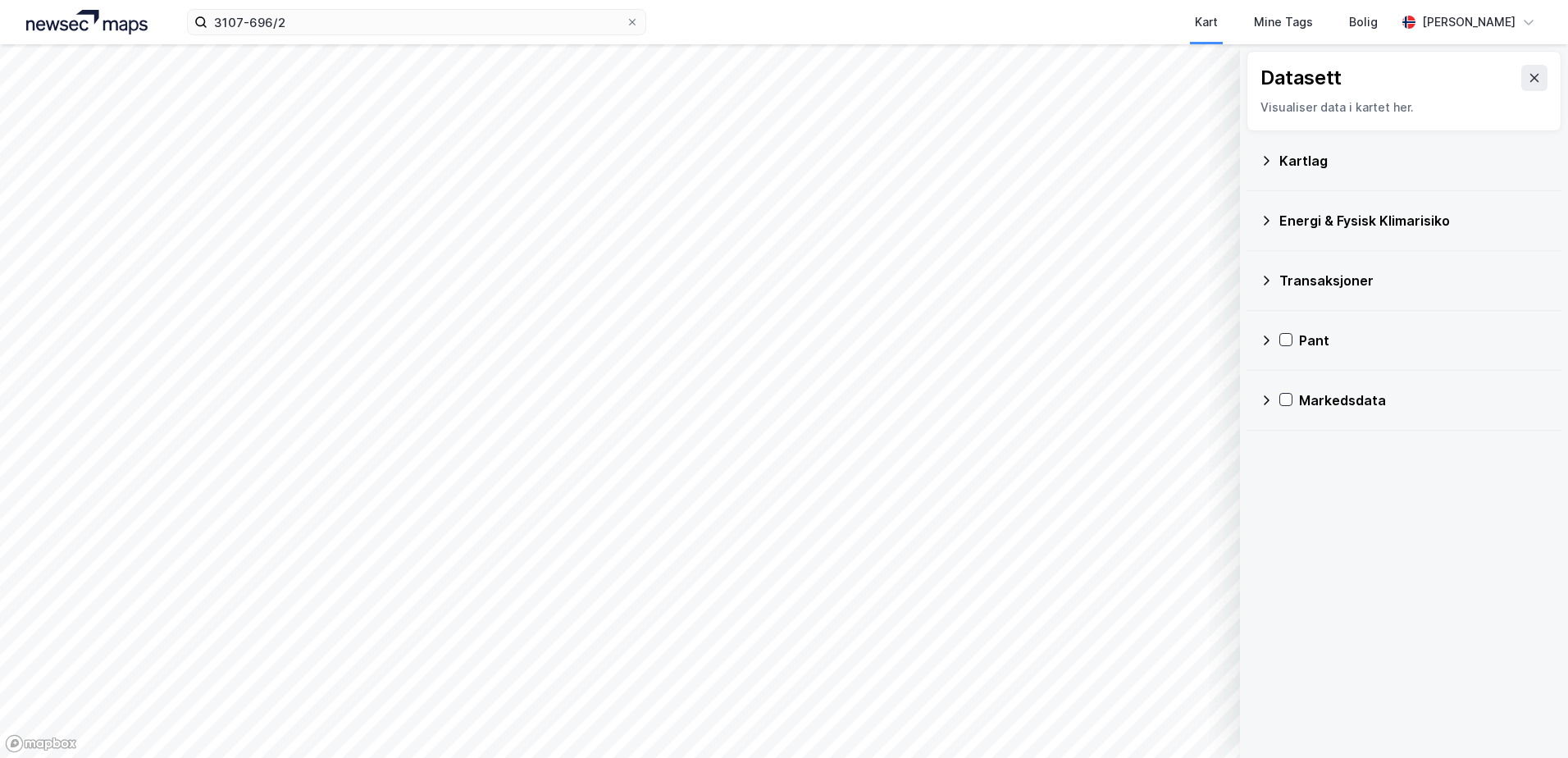
click at [1264, 277] on icon at bounding box center [1266, 281] width 13 height 13
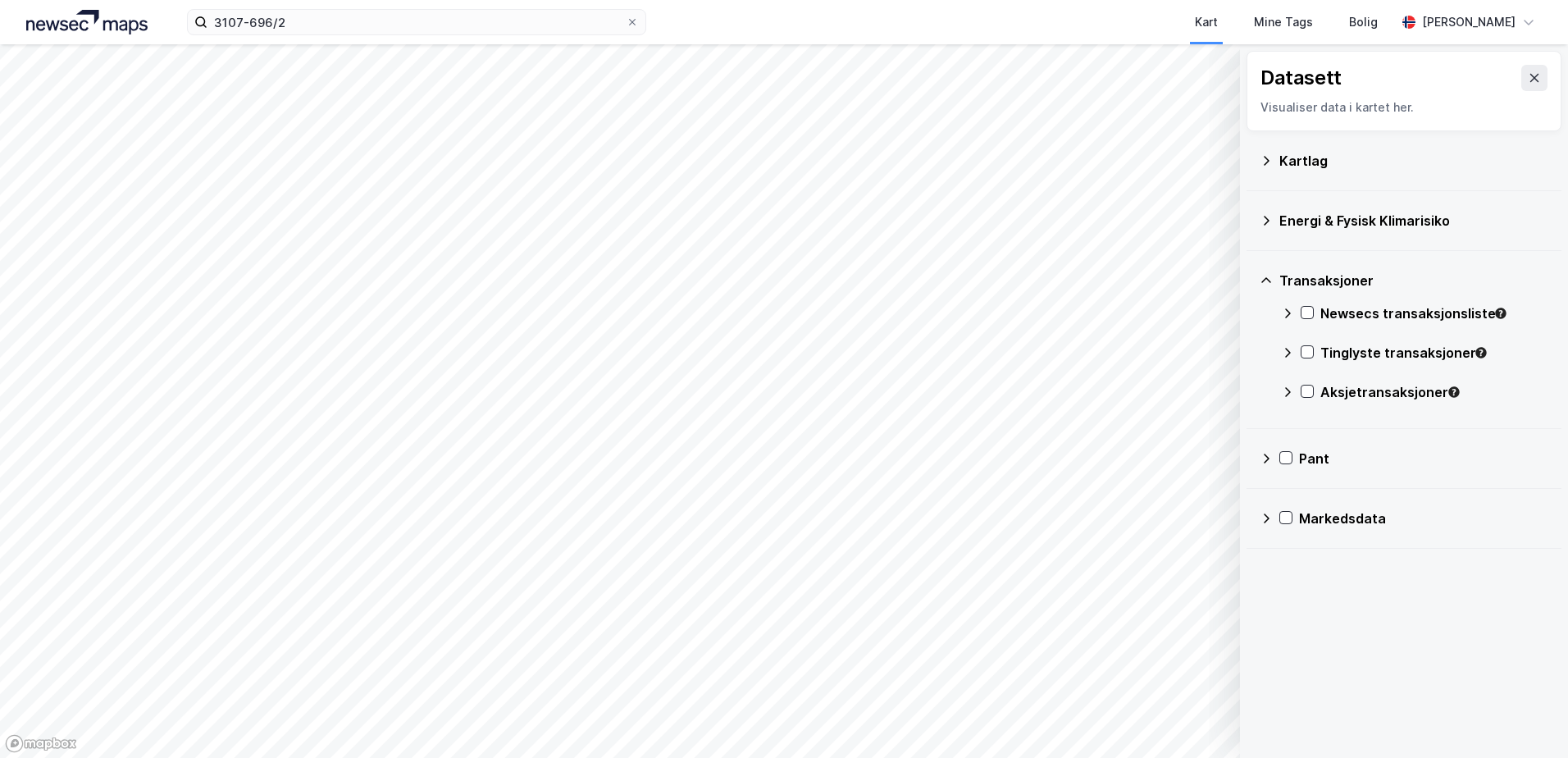
click at [1264, 277] on icon at bounding box center [1266, 281] width 13 height 13
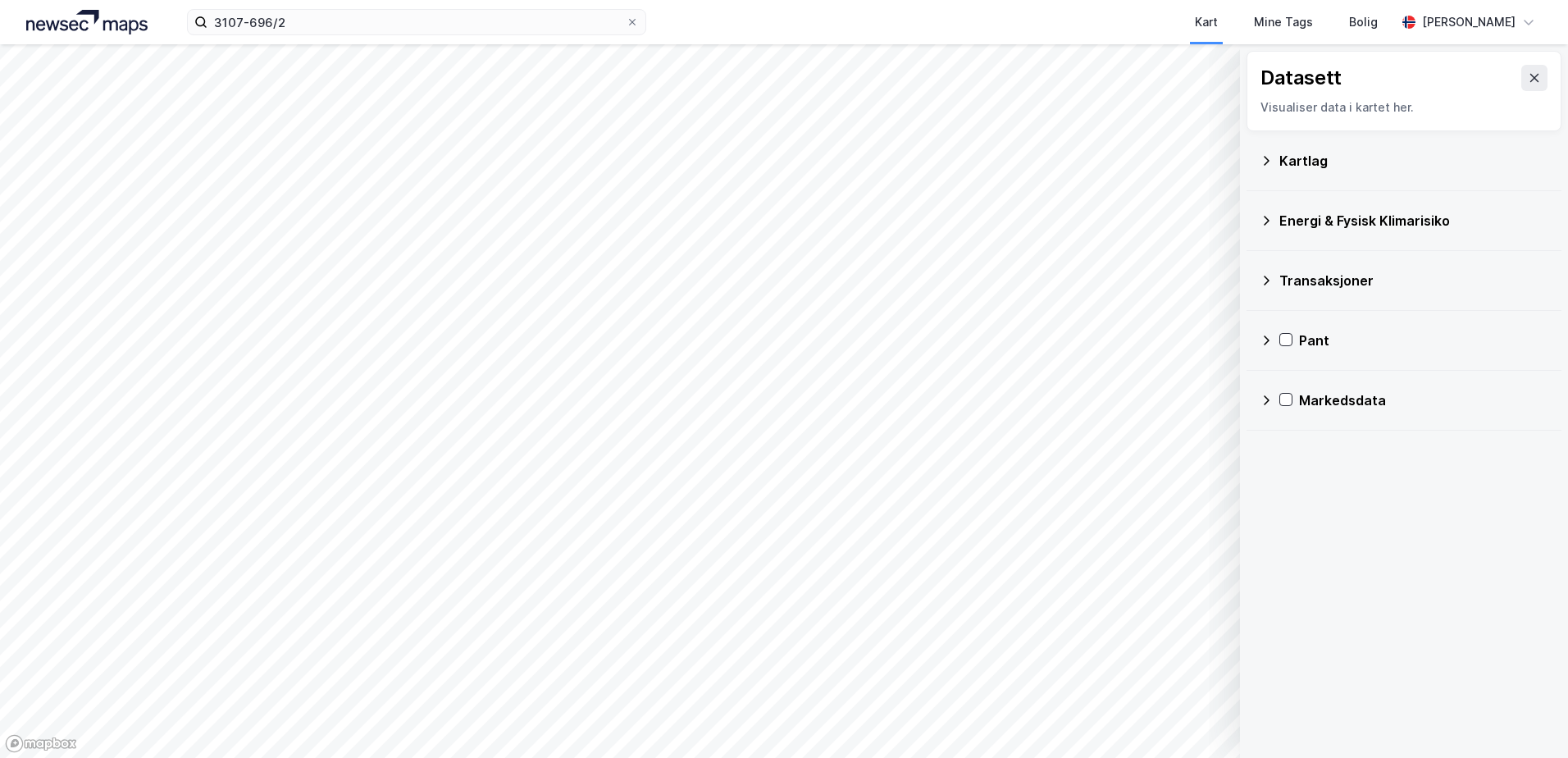
click at [1265, 155] on icon at bounding box center [1266, 161] width 13 height 13
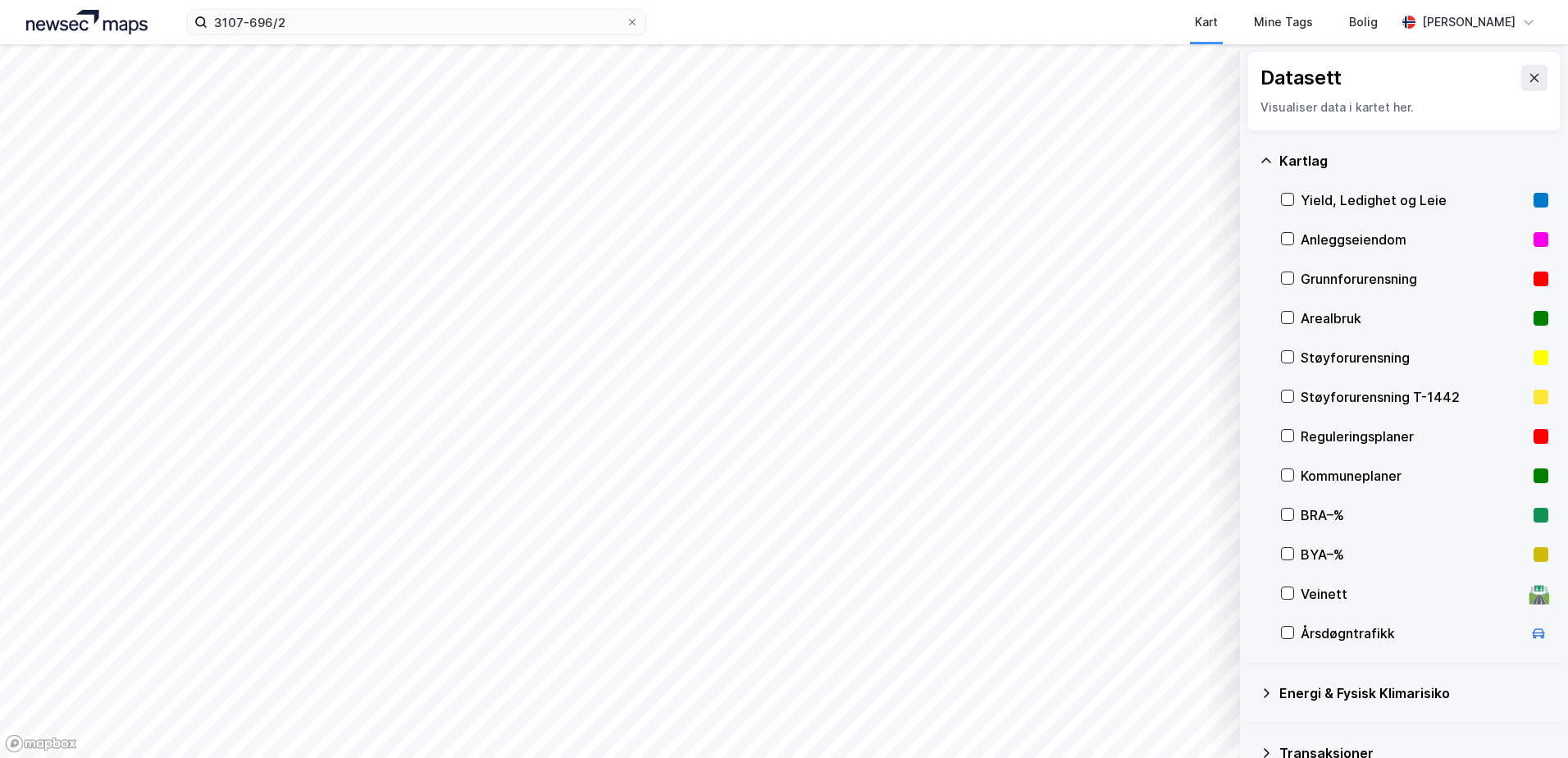
click at [1269, 156] on icon at bounding box center [1266, 161] width 13 height 13
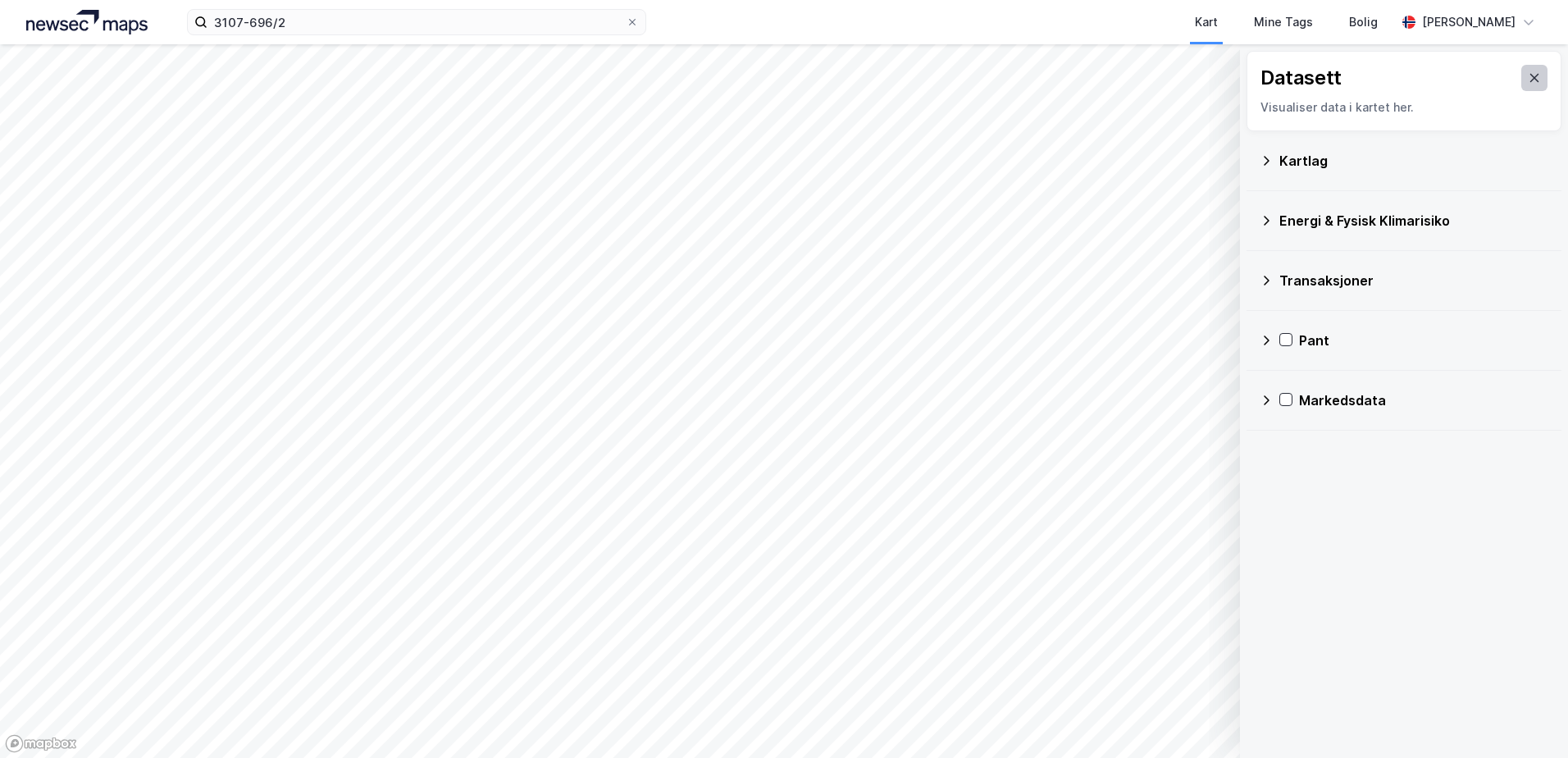
click at [1528, 78] on icon at bounding box center [1534, 78] width 13 height 13
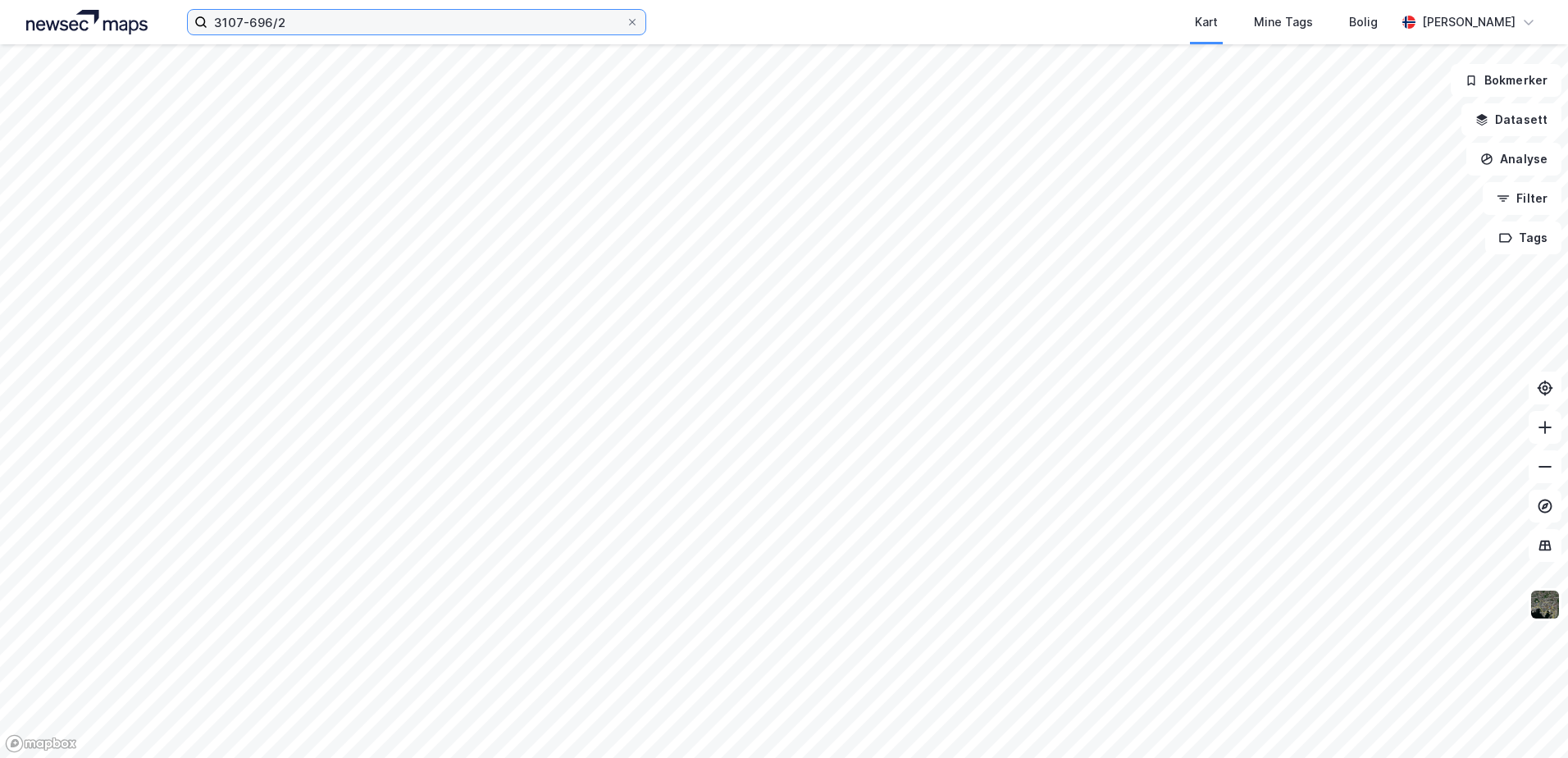
click at [463, 16] on input "3107-696/2" at bounding box center [416, 22] width 418 height 24
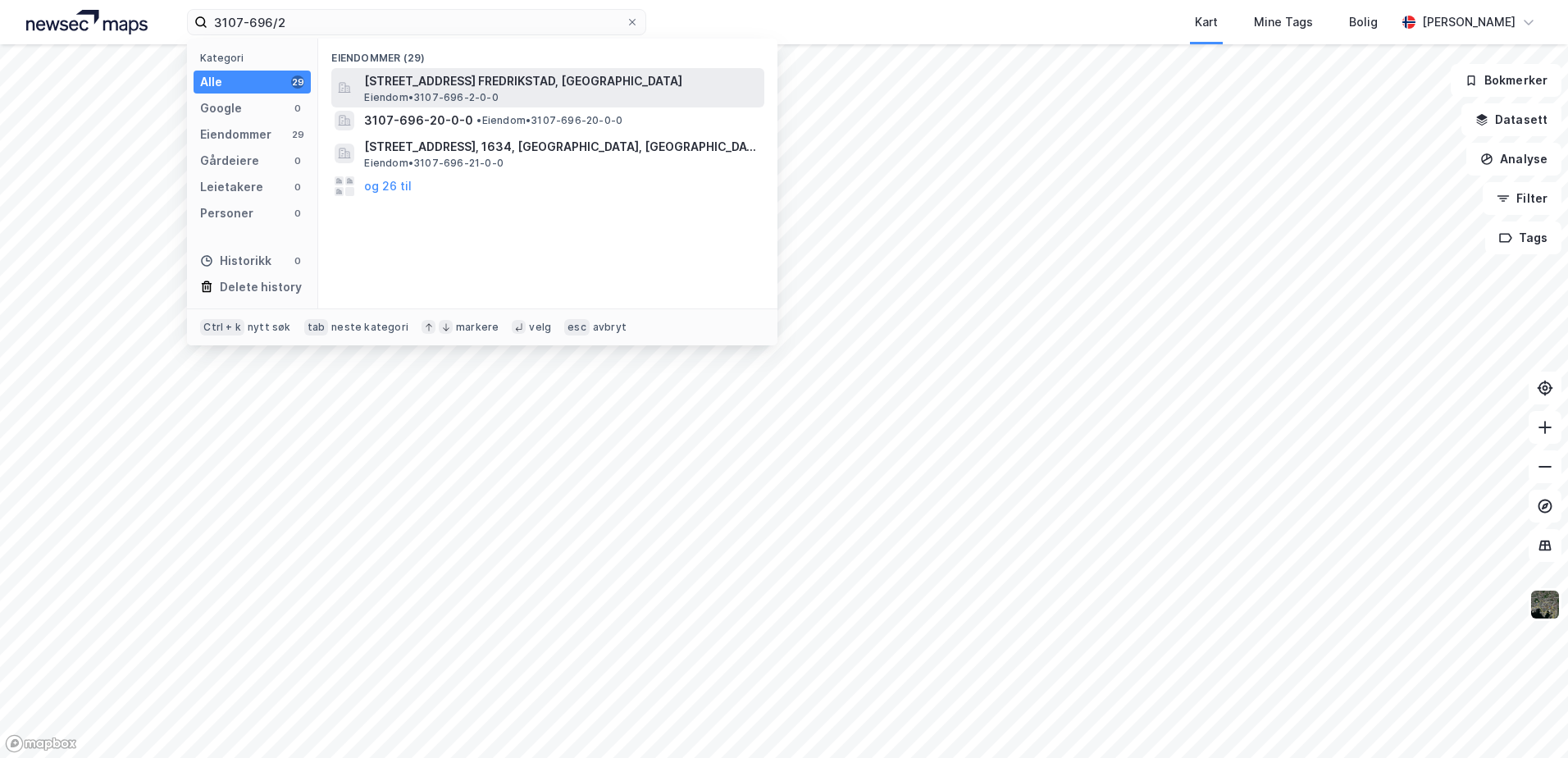
click at [473, 85] on span "[STREET_ADDRESS] FREDRIKSTAD, [GEOGRAPHIC_DATA]" at bounding box center [560, 80] width 394 height 20
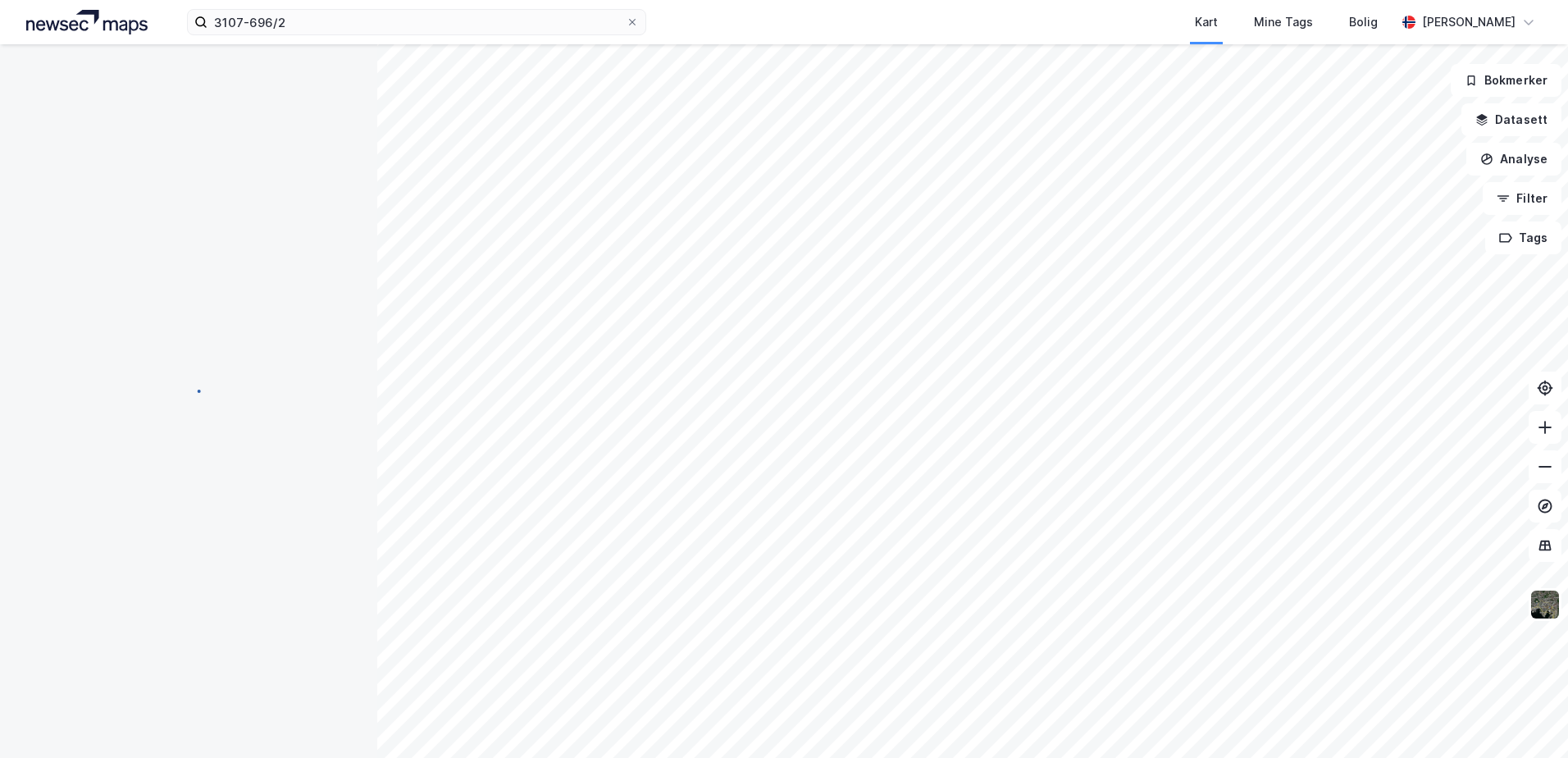
scroll to position [90, 0]
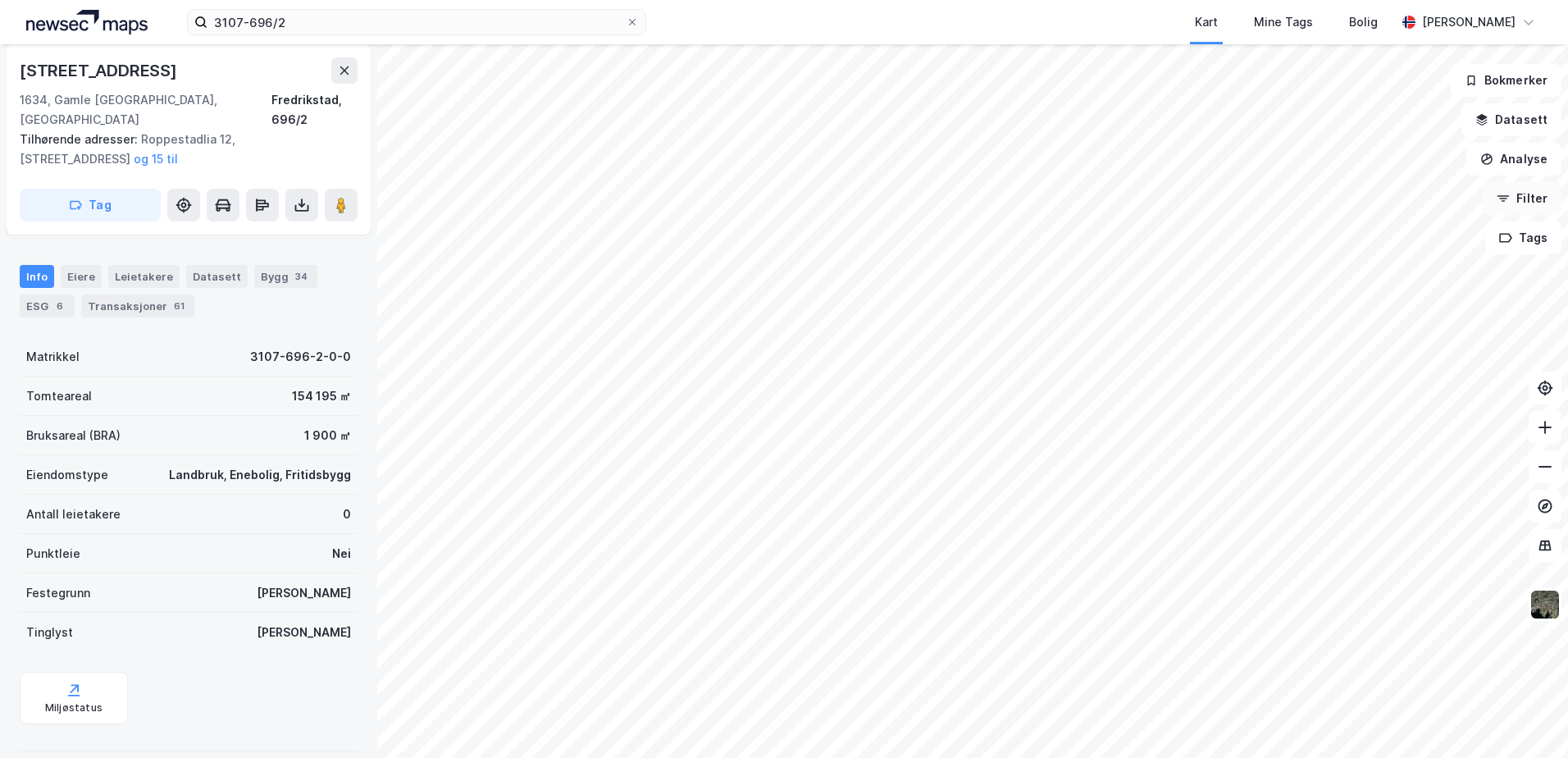
click at [1506, 196] on icon "button" at bounding box center [1503, 198] width 13 height 13
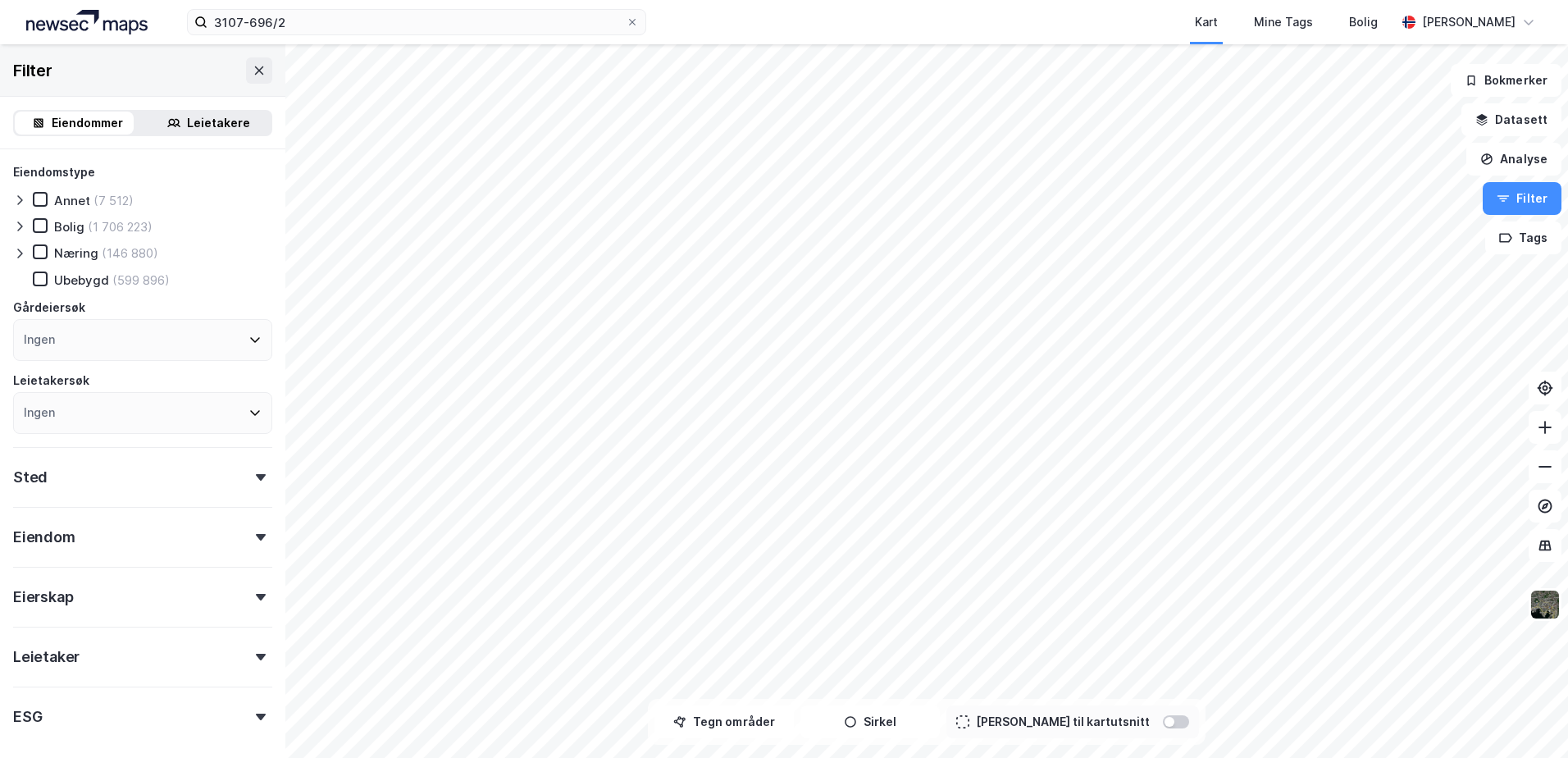
click at [249, 534] on div at bounding box center [260, 537] width 23 height 7
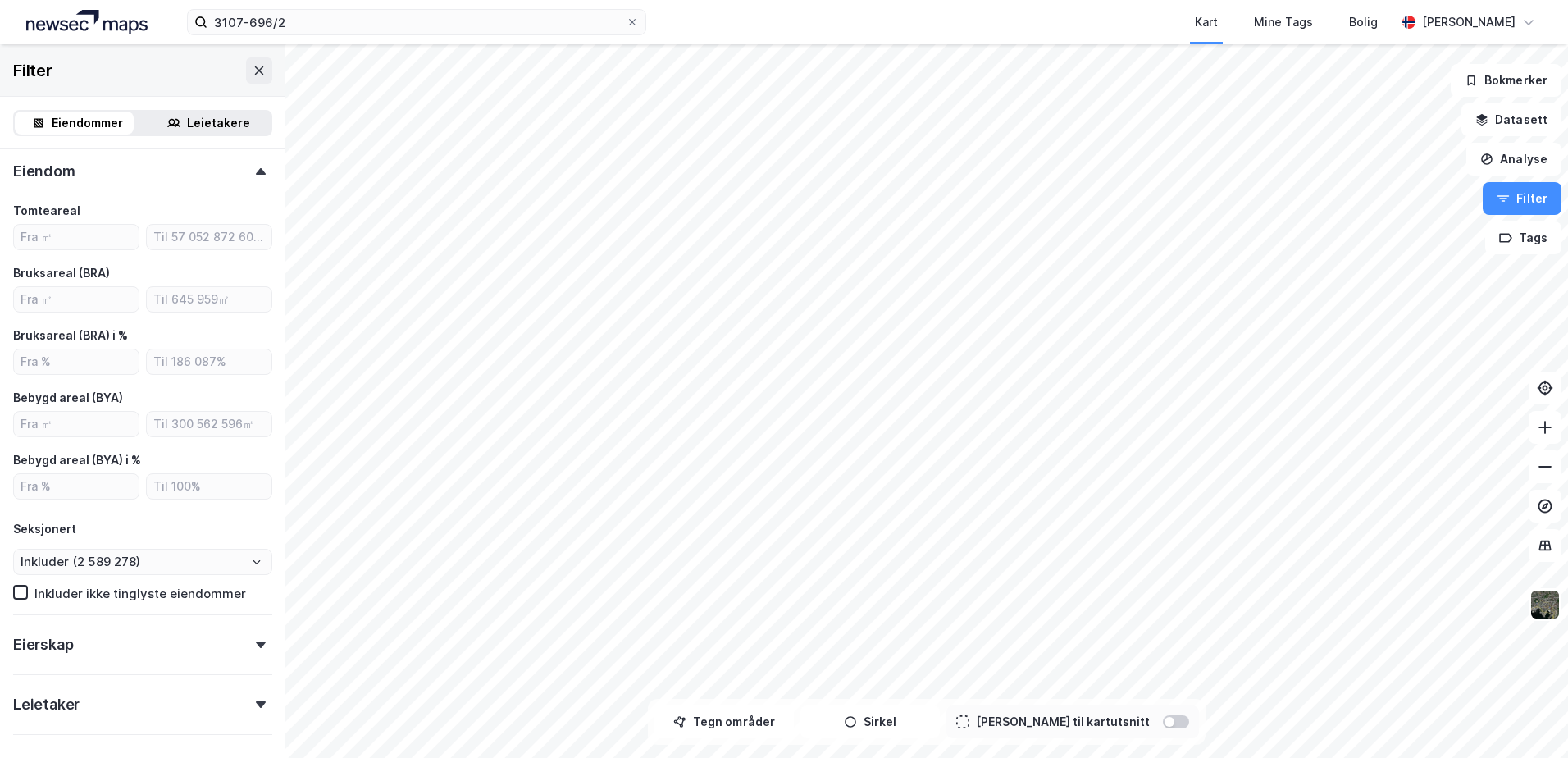
scroll to position [484, 0]
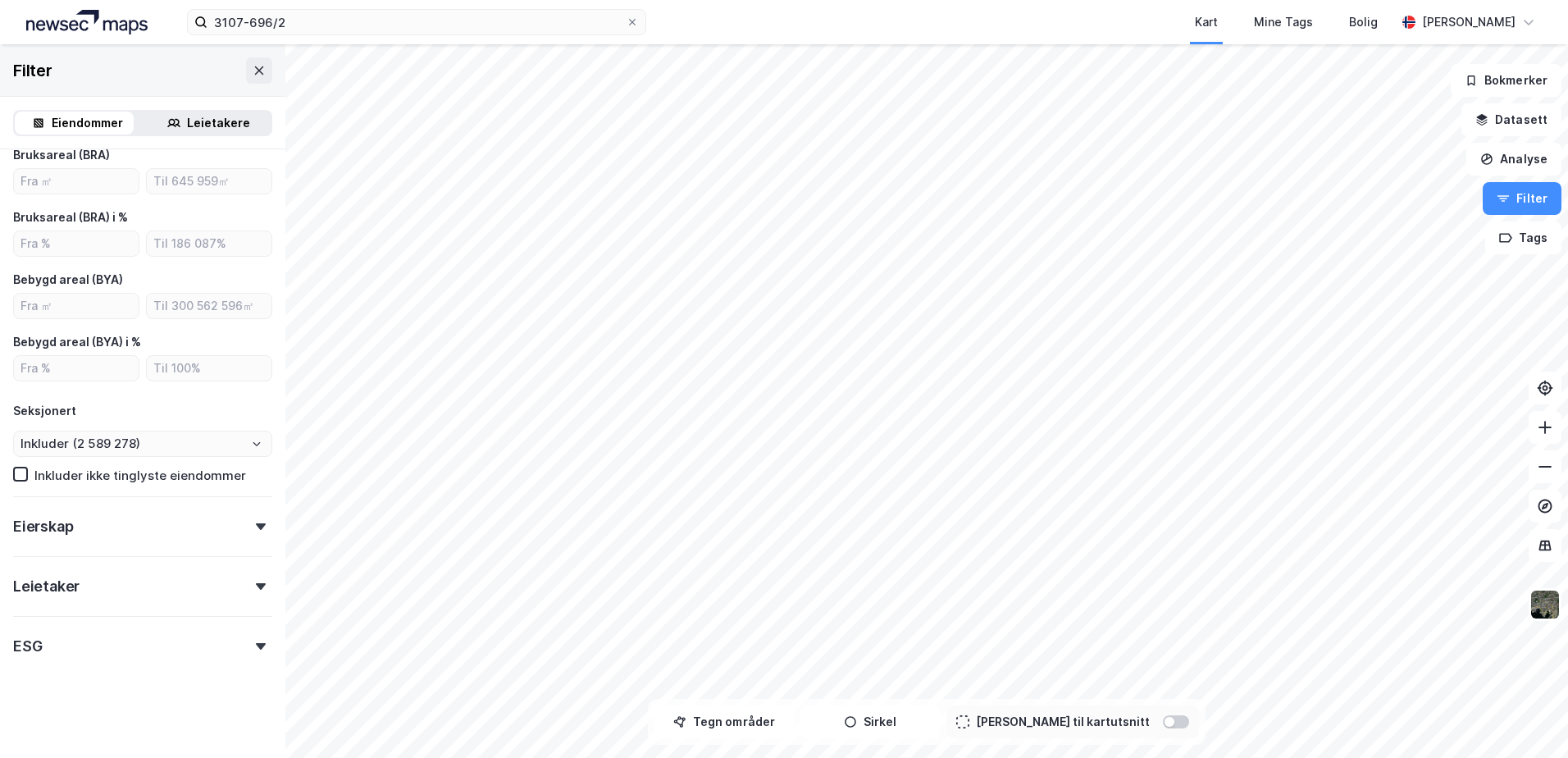
click at [111, 470] on div "Inkluder ikke tinglyste eiendommer" at bounding box center [140, 475] width 211 height 16
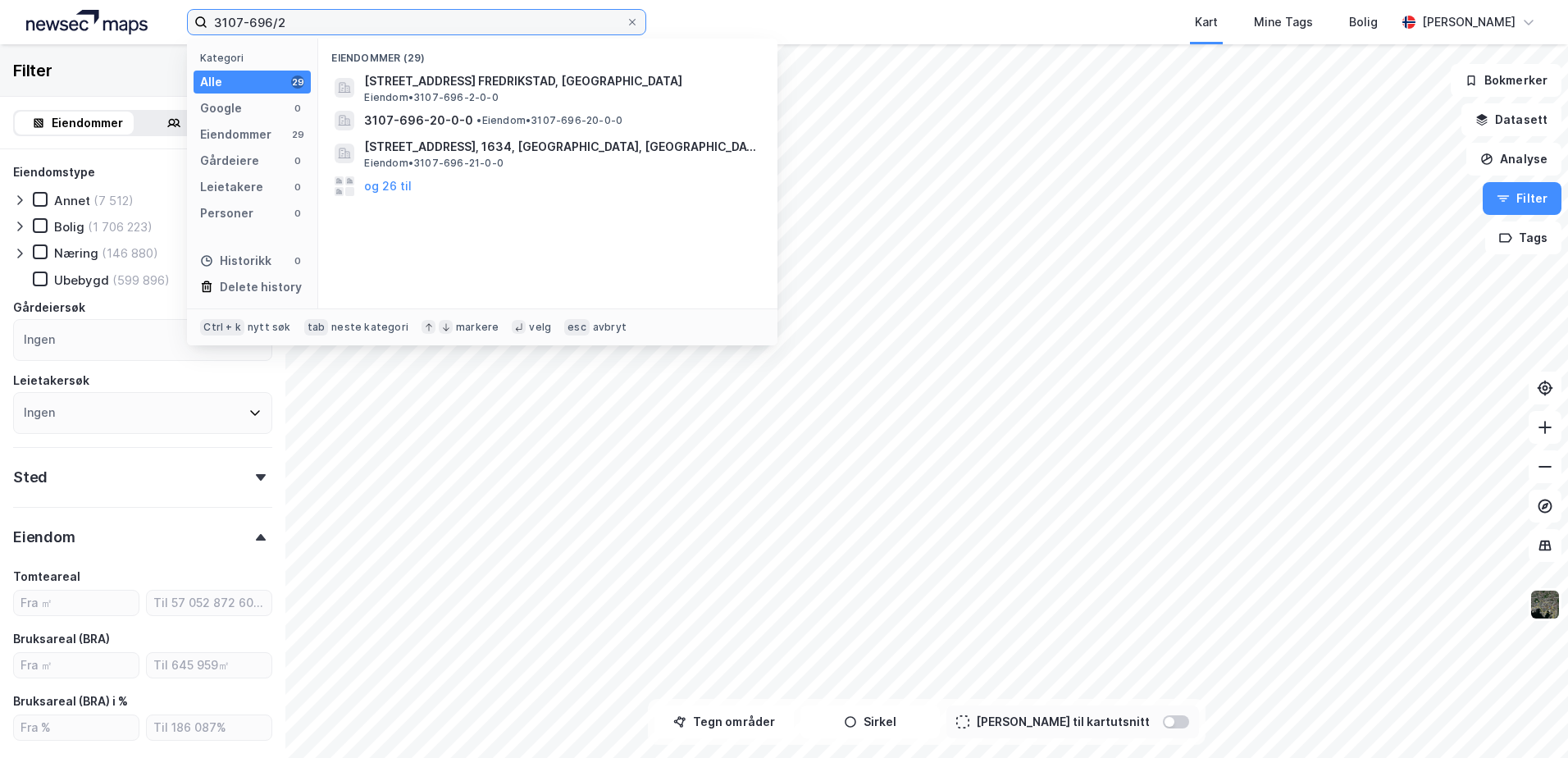
click at [354, 25] on input "3107-696/2" at bounding box center [416, 22] width 418 height 24
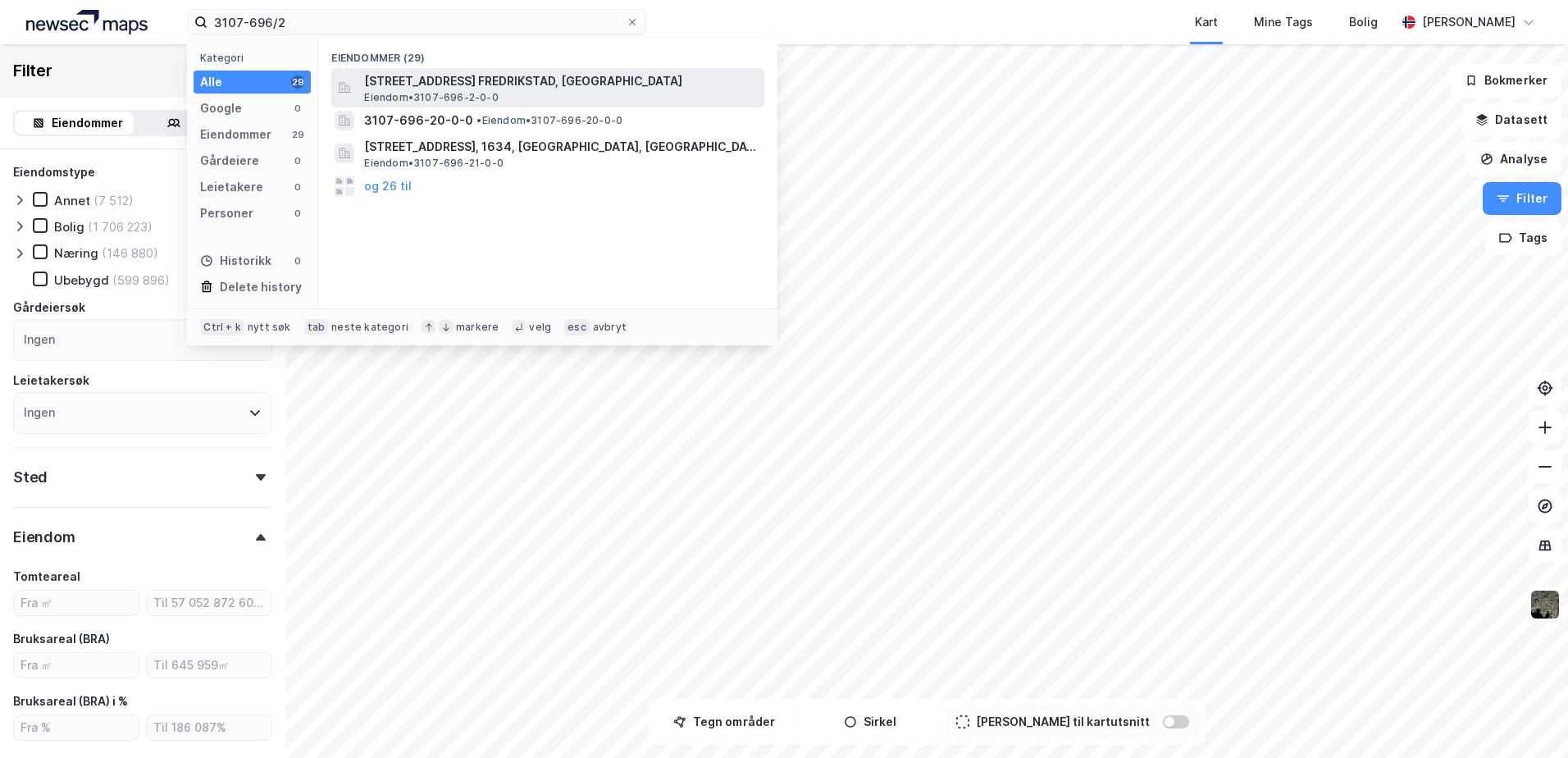
click at [412, 90] on span "[STREET_ADDRESS] FREDRIKSTAD, [GEOGRAPHIC_DATA]" at bounding box center [560, 80] width 394 height 20
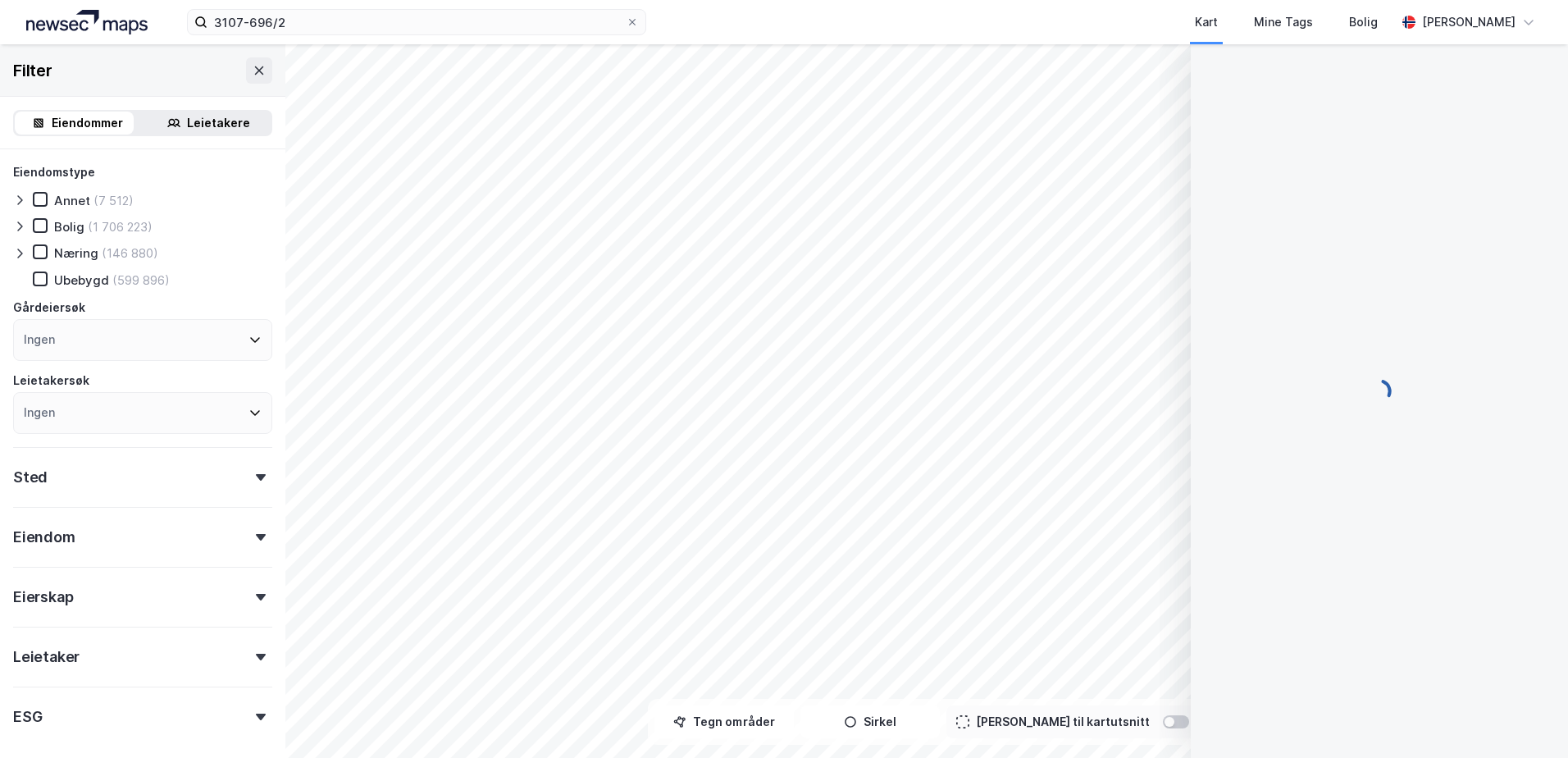
scroll to position [90, 0]
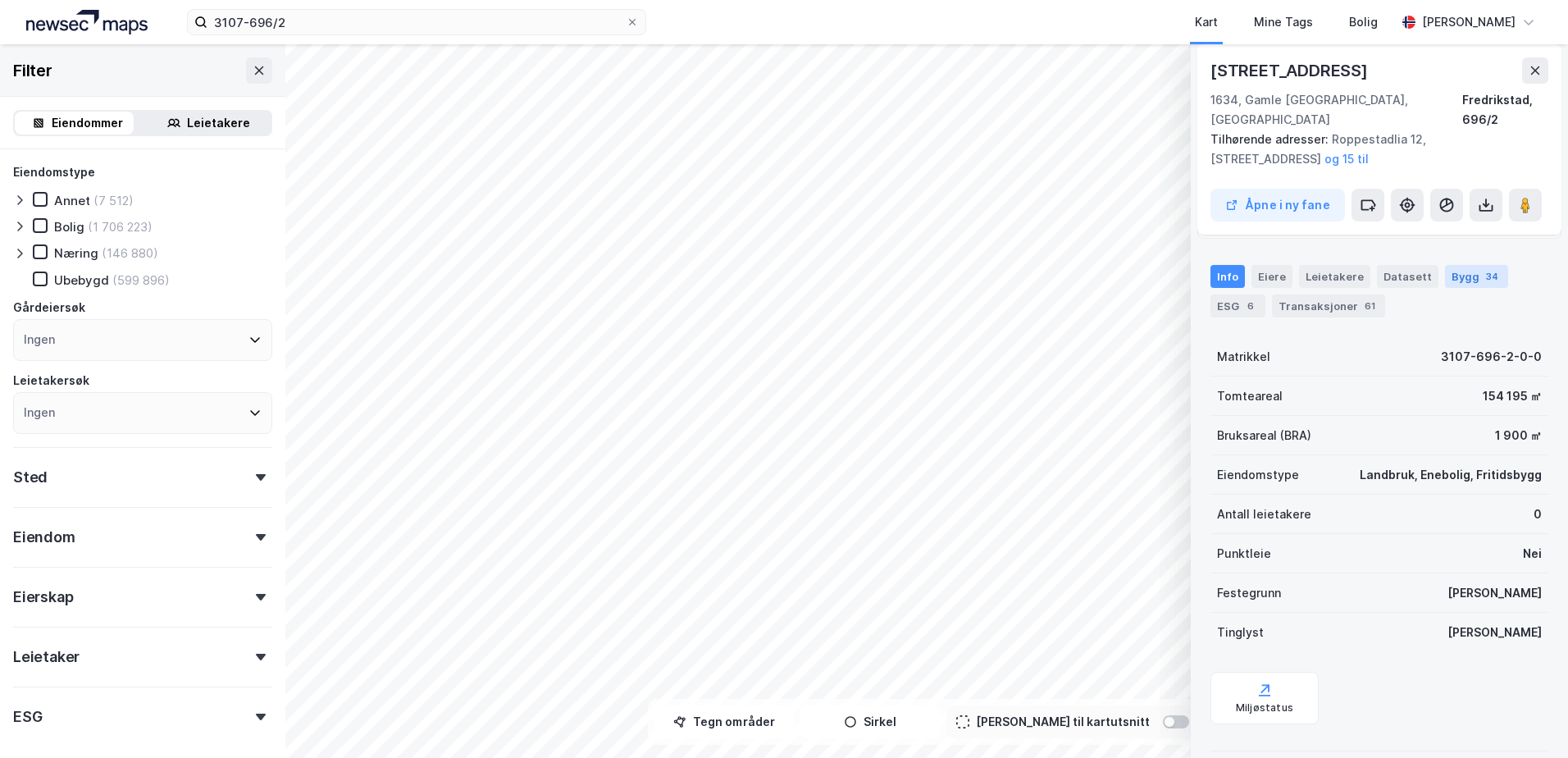
click at [1464, 265] on div "Bygg 34" at bounding box center [1475, 276] width 63 height 23
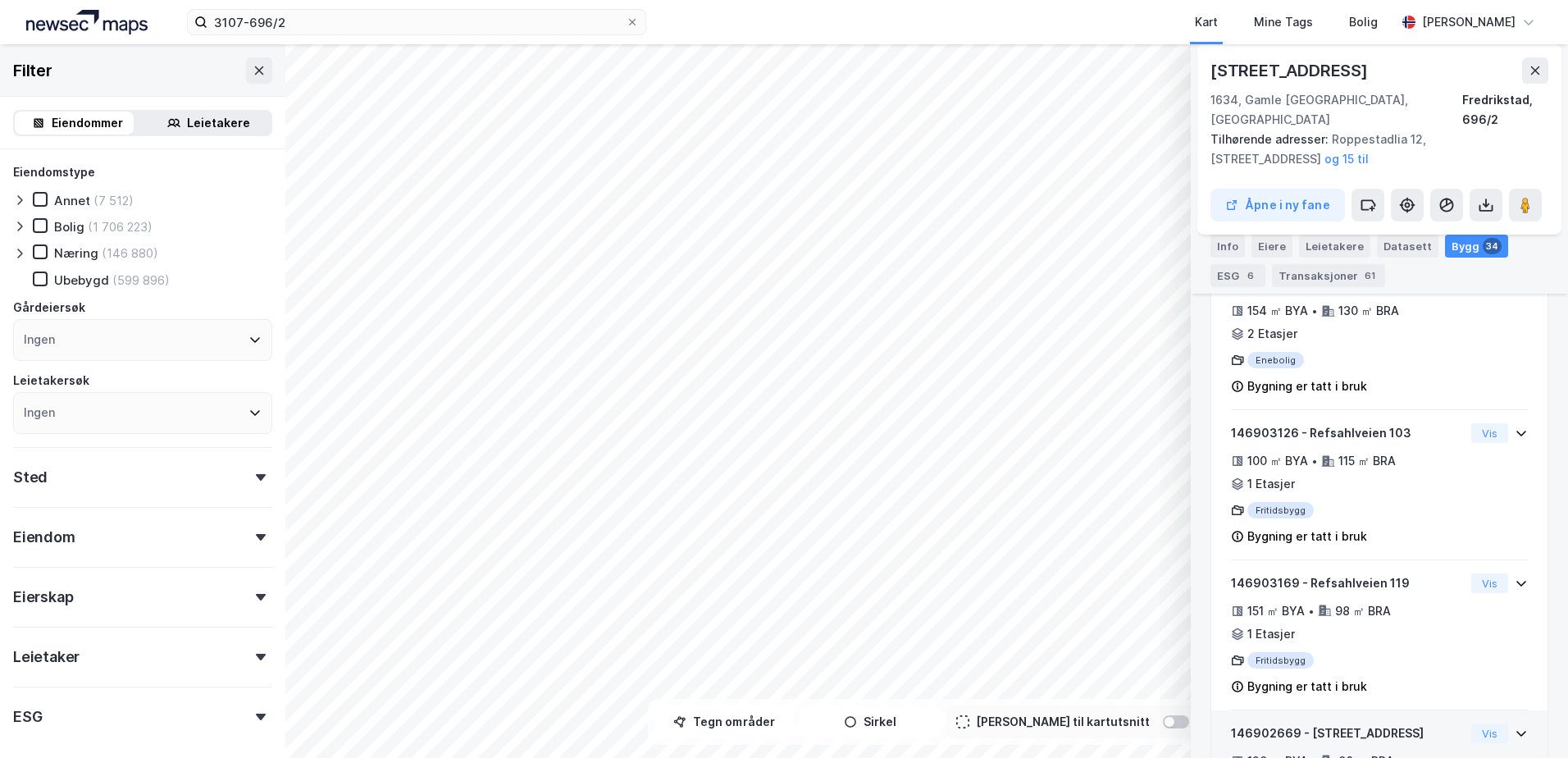
scroll to position [886, 0]
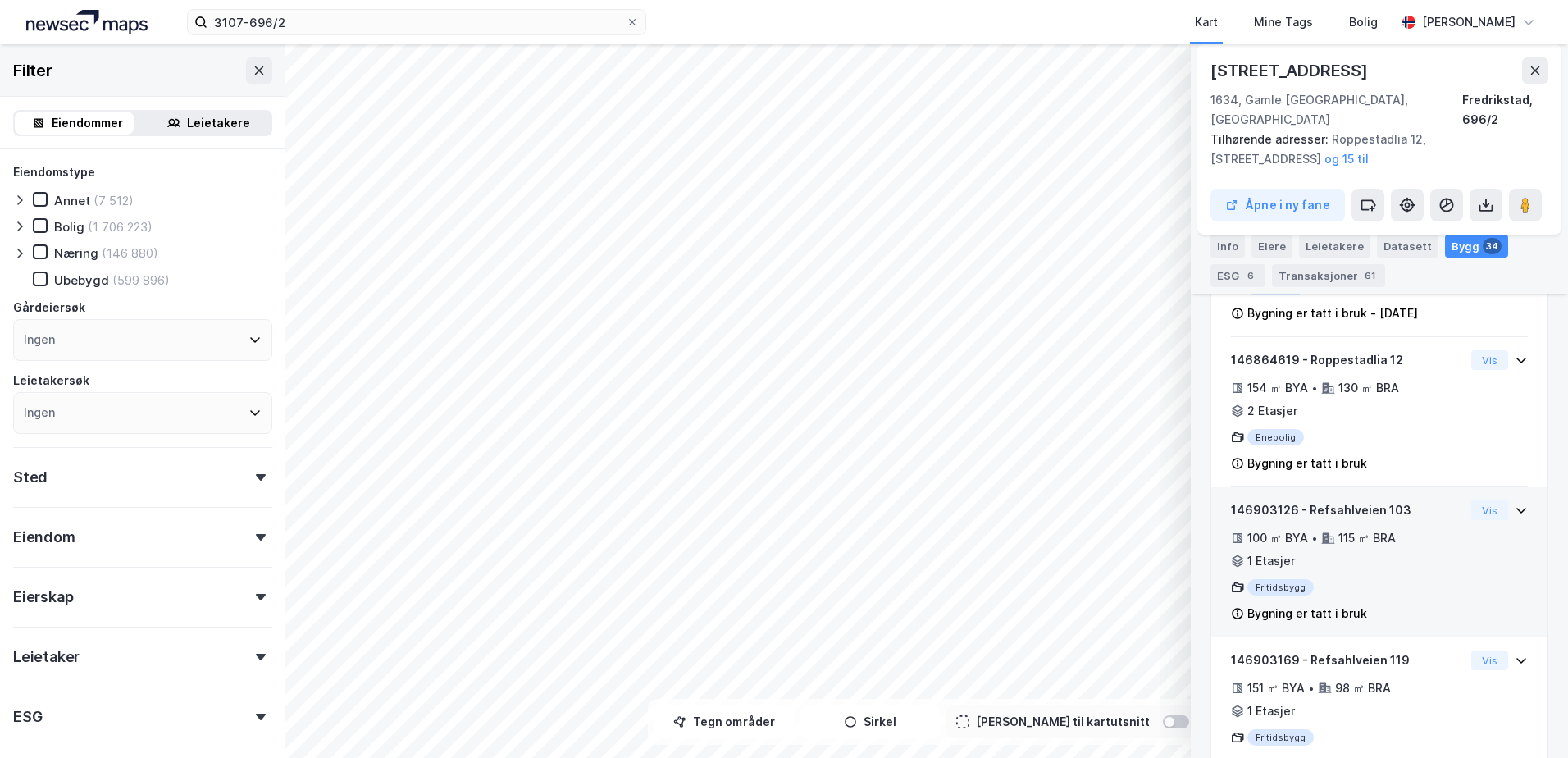
click at [1416, 542] on div "100 ㎡ BYA • 115 ㎡ BRA • 1 Etasjer" at bounding box center [1348, 549] width 234 height 43
click at [1392, 591] on div "Fritidsbygg" at bounding box center [1348, 588] width 234 height 17
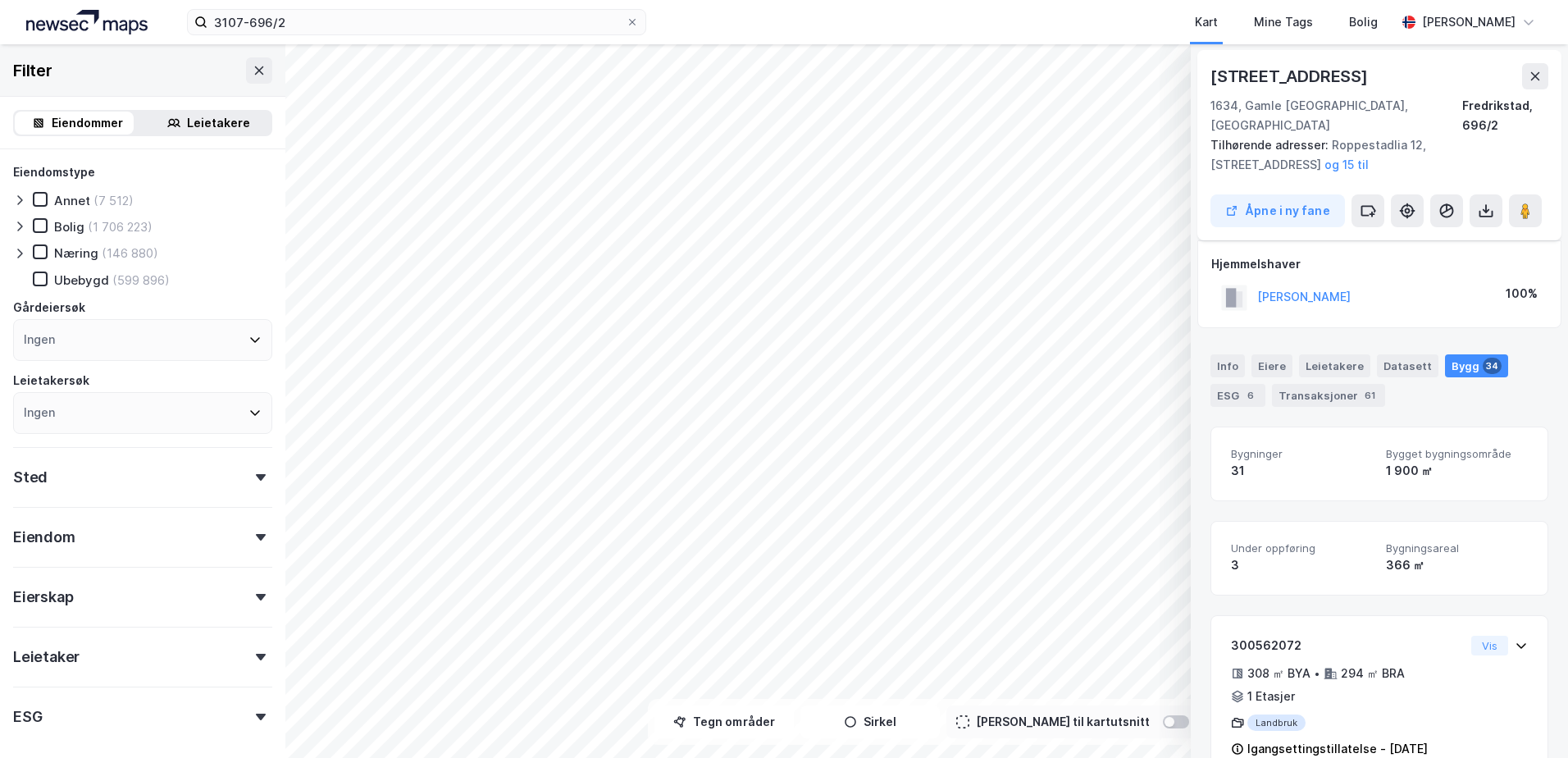
scroll to position [0, 0]
click at [196, 599] on div "Eierskap" at bounding box center [142, 590] width 259 height 47
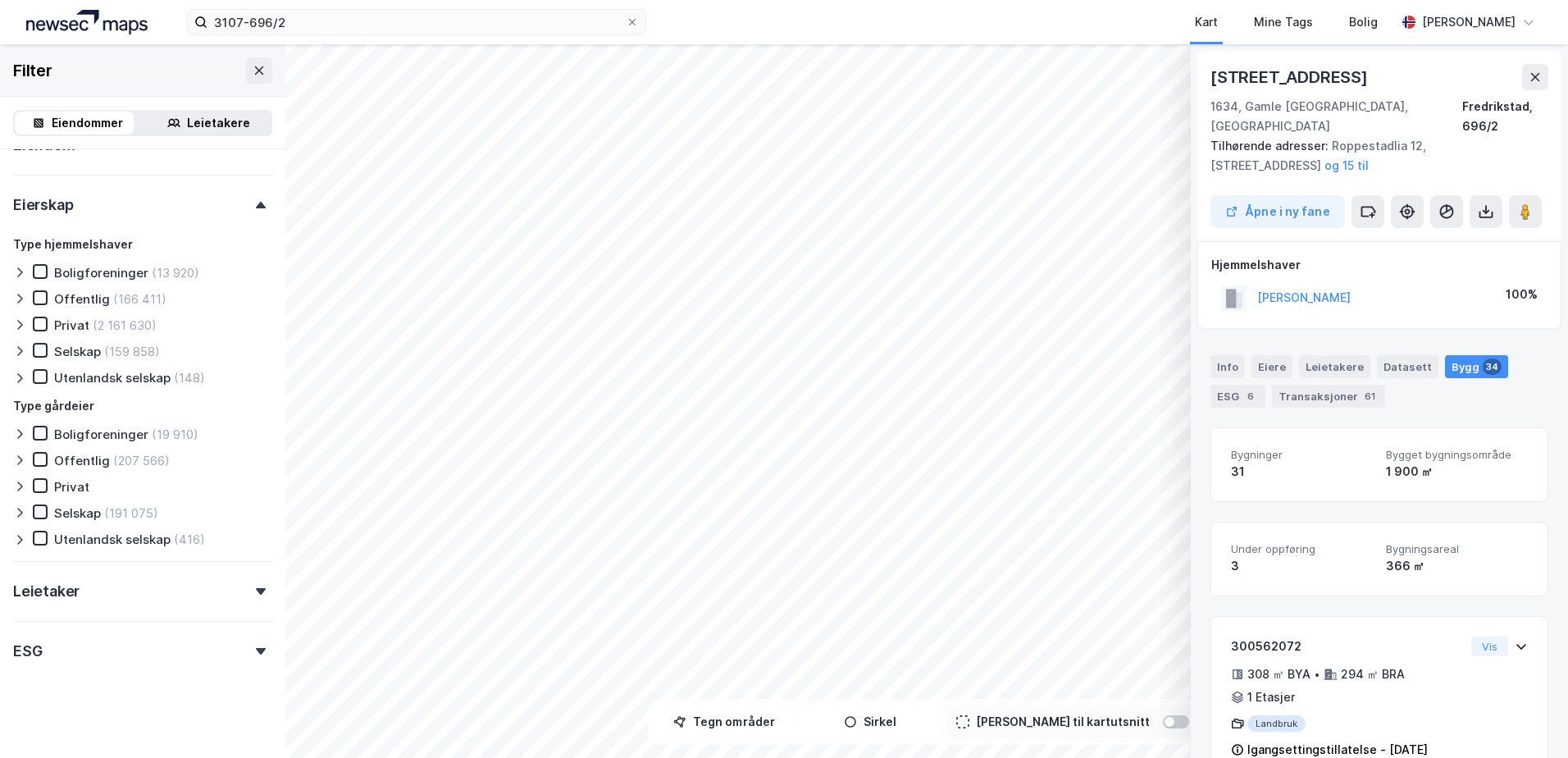
scroll to position [397, 0]
click at [149, 588] on div "Leietaker" at bounding box center [142, 579] width 259 height 47
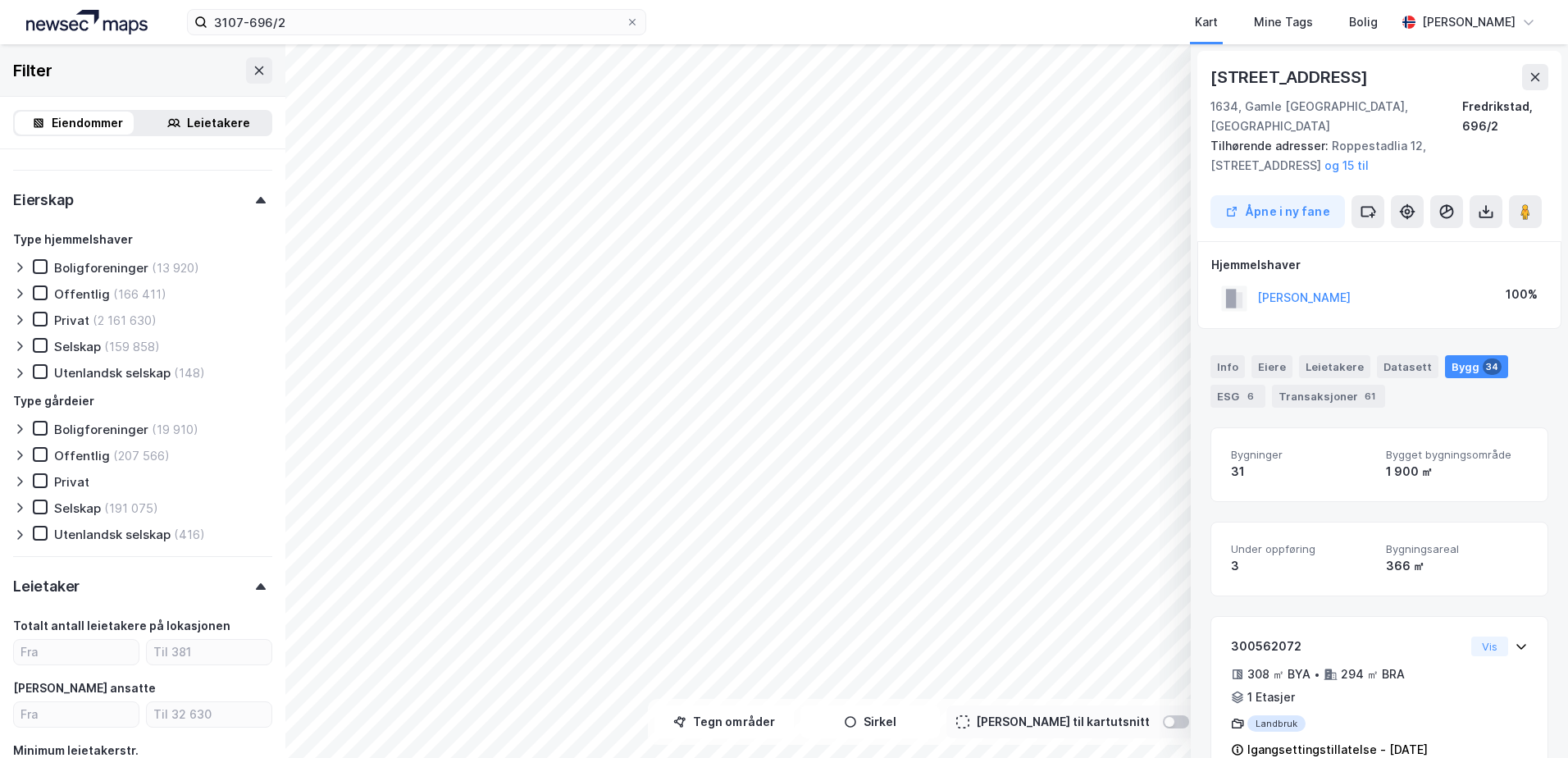
scroll to position [0, 0]
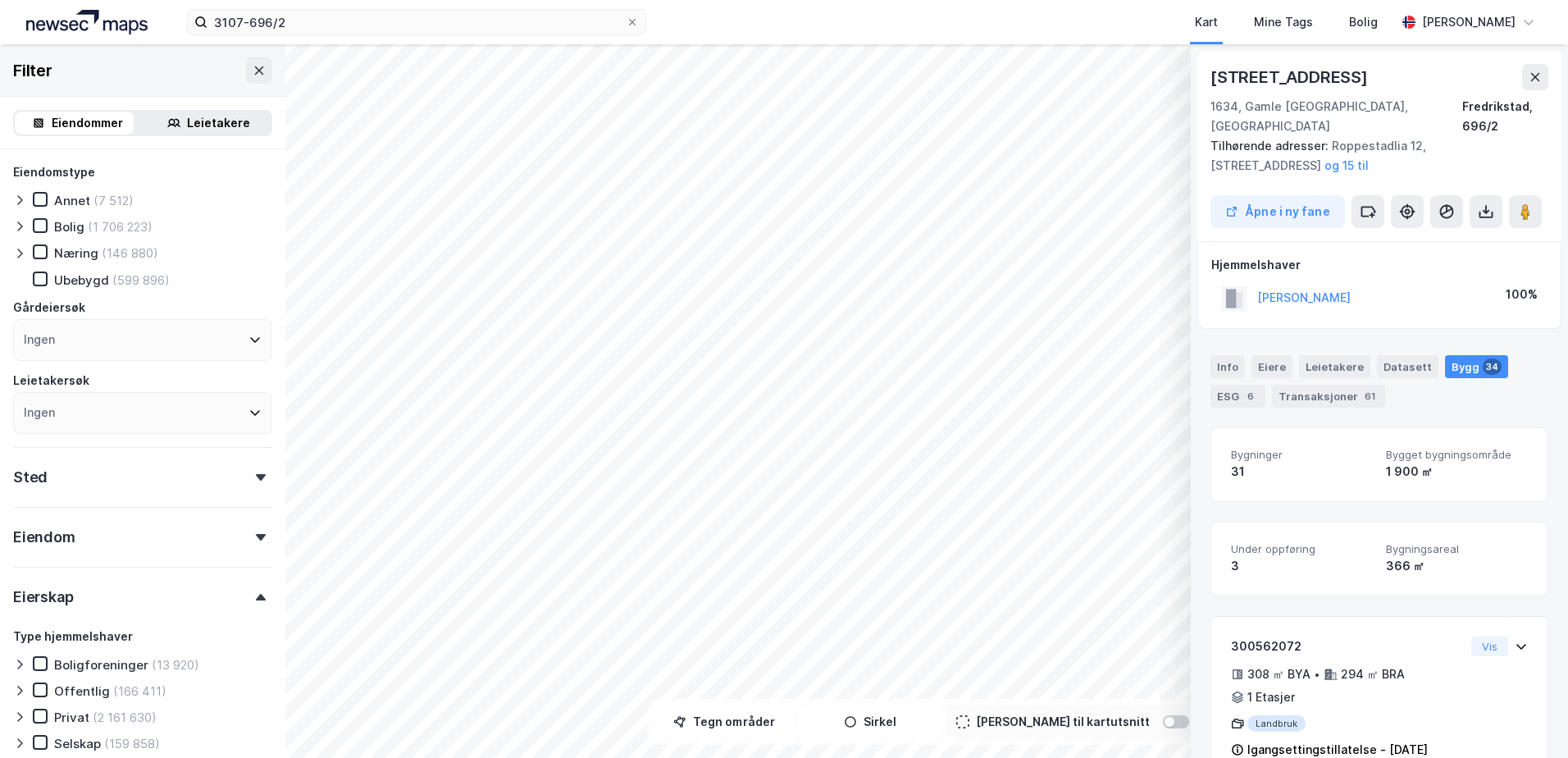
click at [129, 488] on div "Sted" at bounding box center [142, 471] width 259 height 47
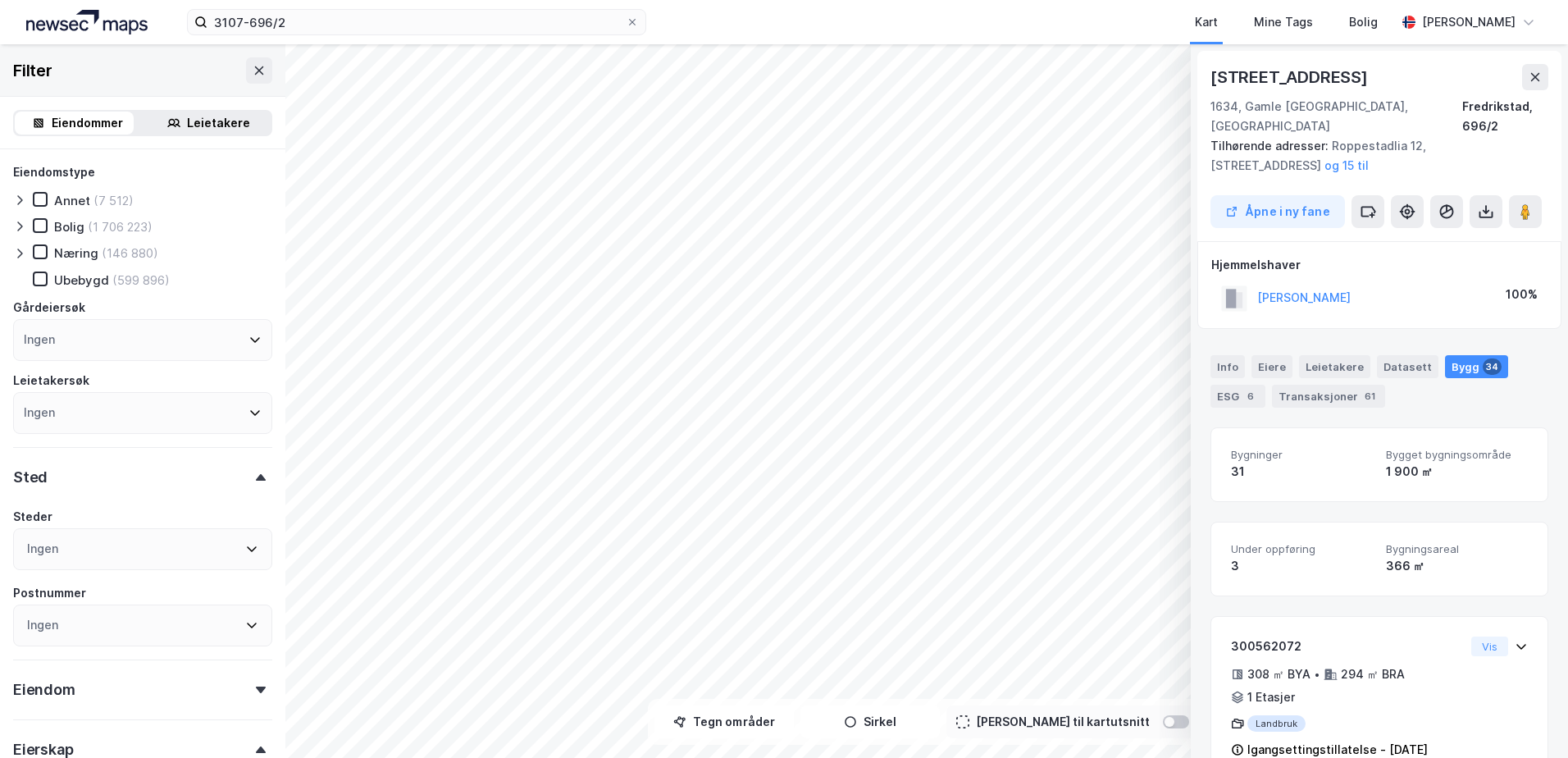
click at [129, 488] on div "Sted" at bounding box center [142, 471] width 259 height 47
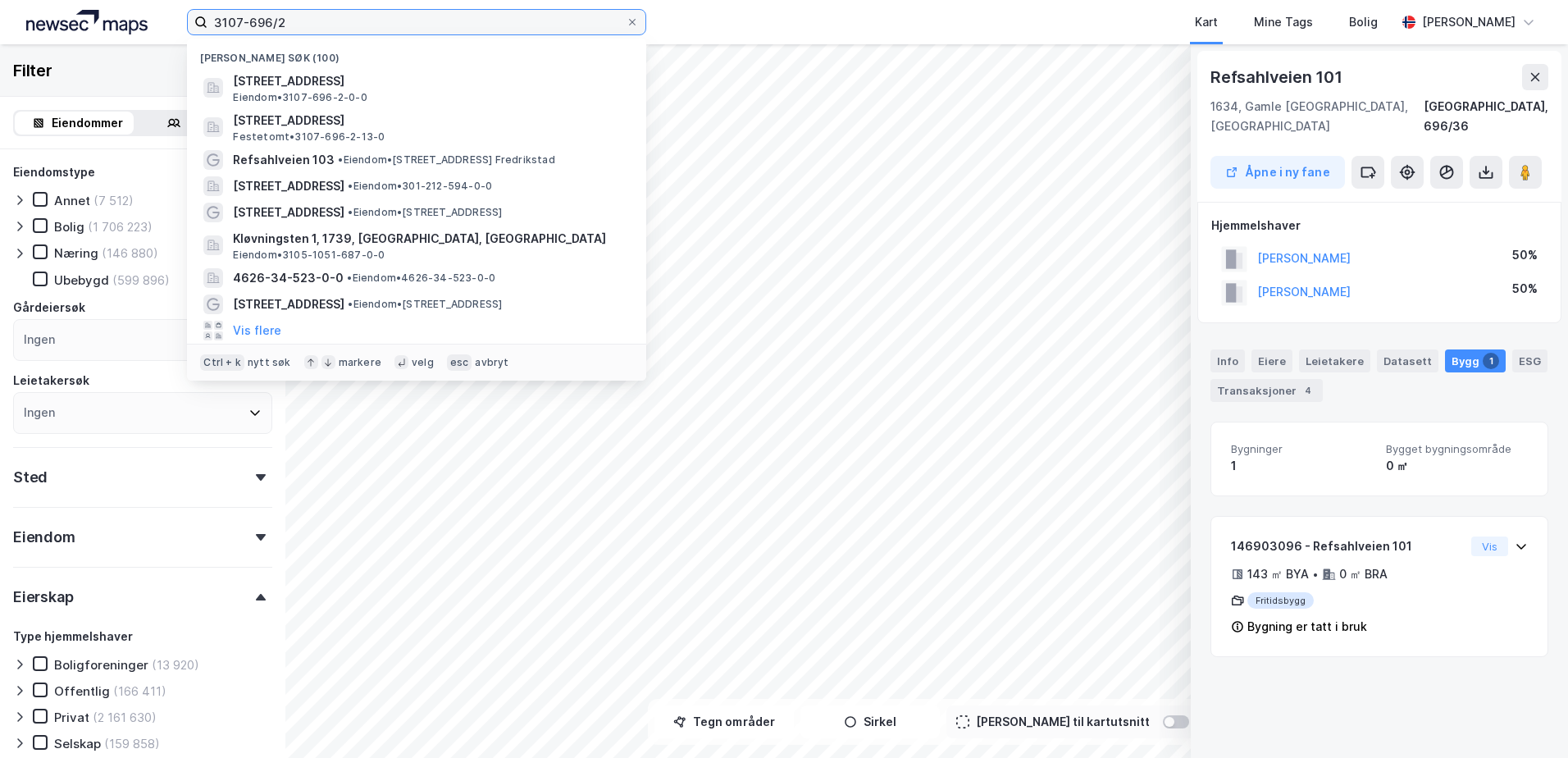
click at [322, 17] on input "3107-696/2" at bounding box center [416, 22] width 418 height 24
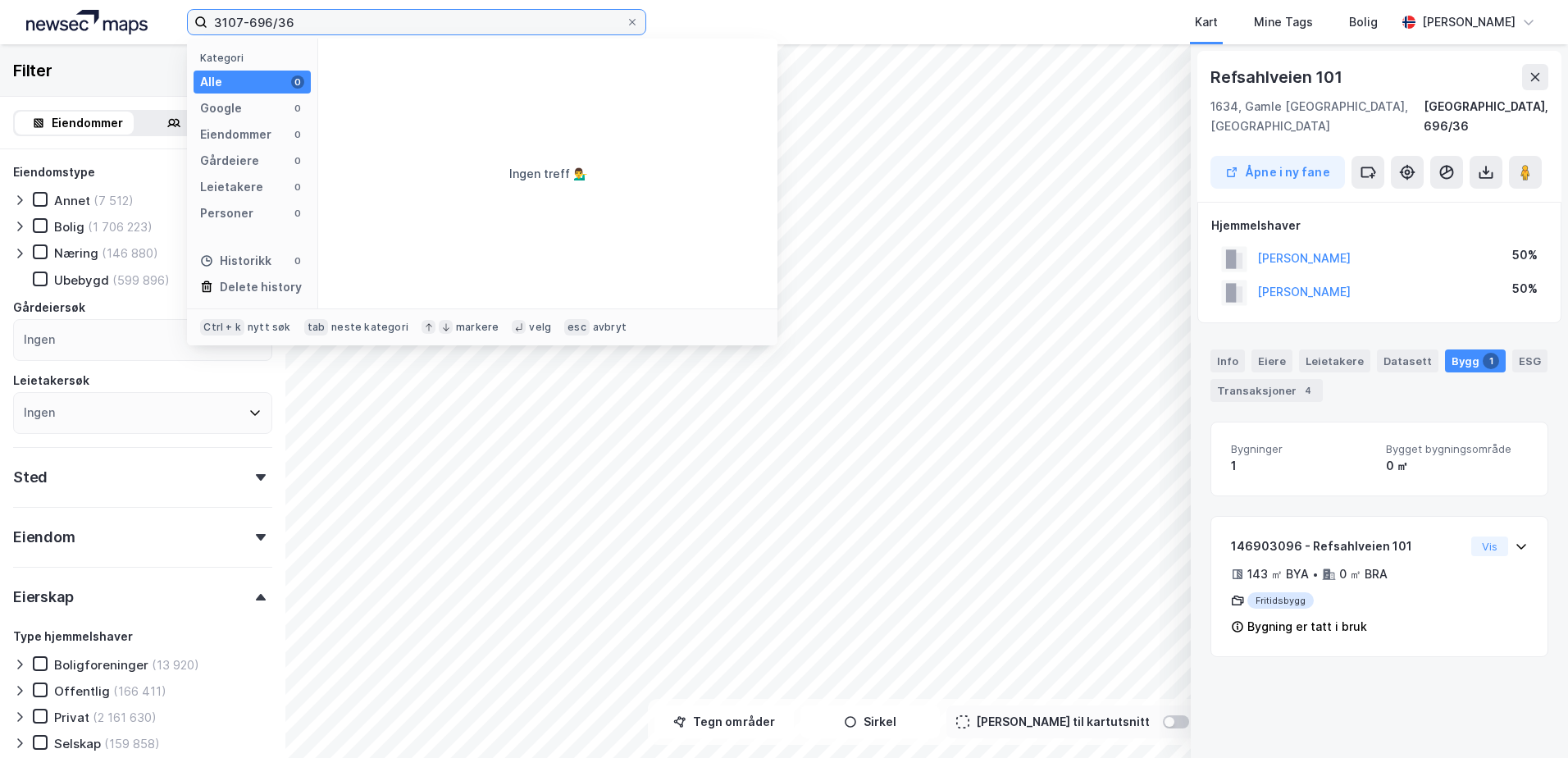
type input "3107-696/36"
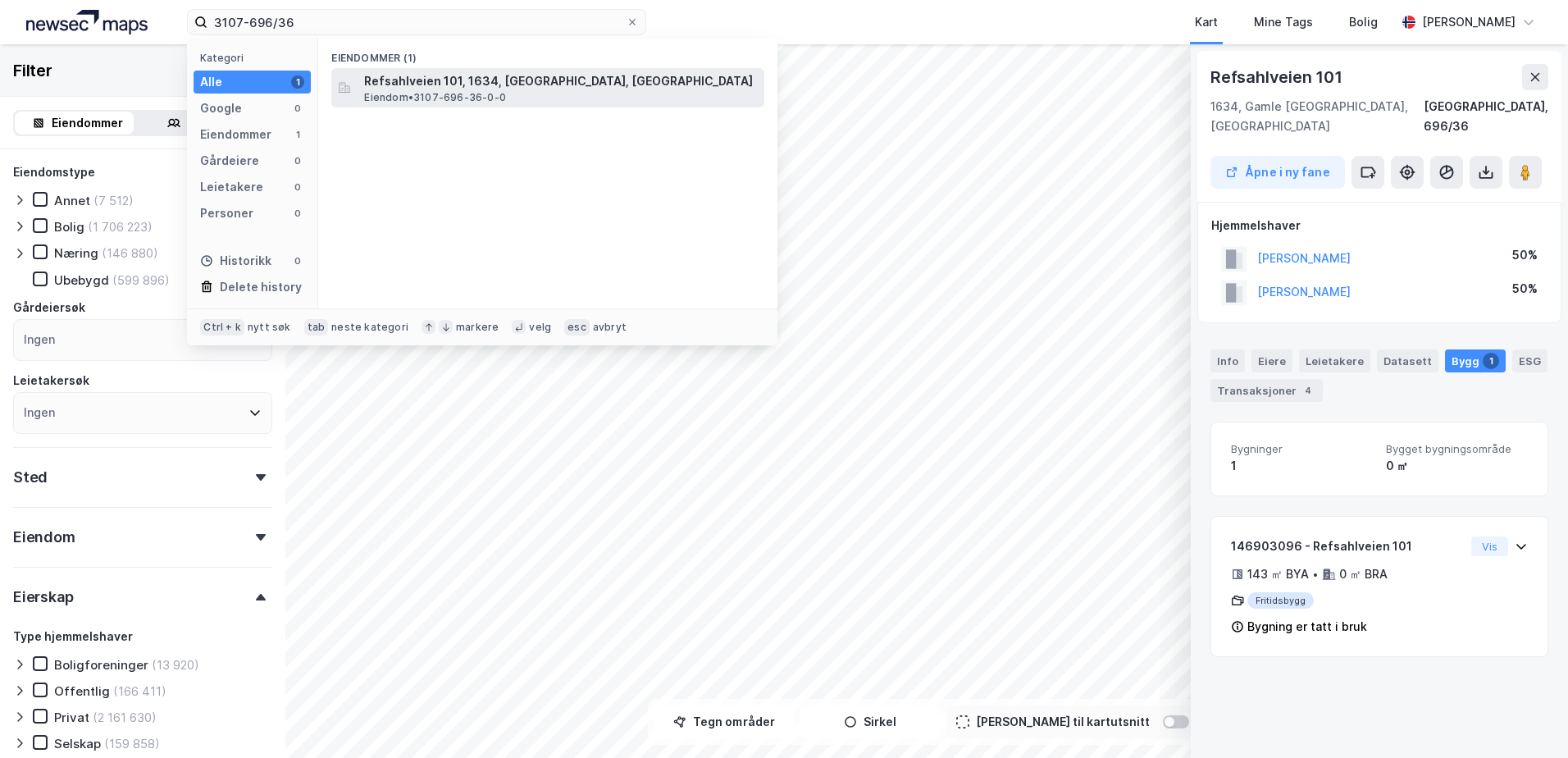
click at [468, 78] on span "Refsahlveien 101, 1634, GAMLE FREDRIKSTAD, FREDRIKSTAD" at bounding box center [560, 80] width 394 height 20
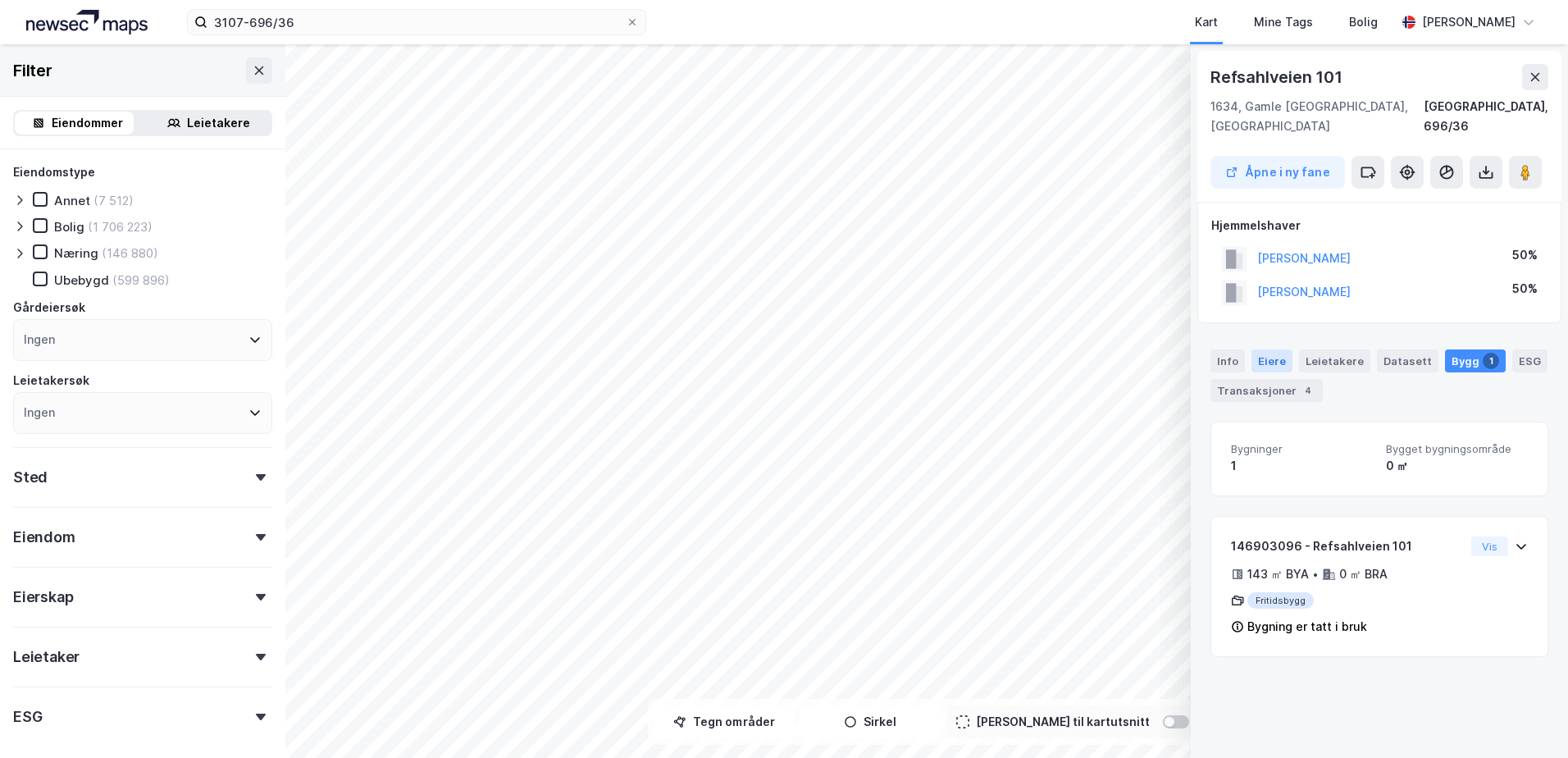
click at [1261, 349] on div "Eiere" at bounding box center [1271, 360] width 41 height 23
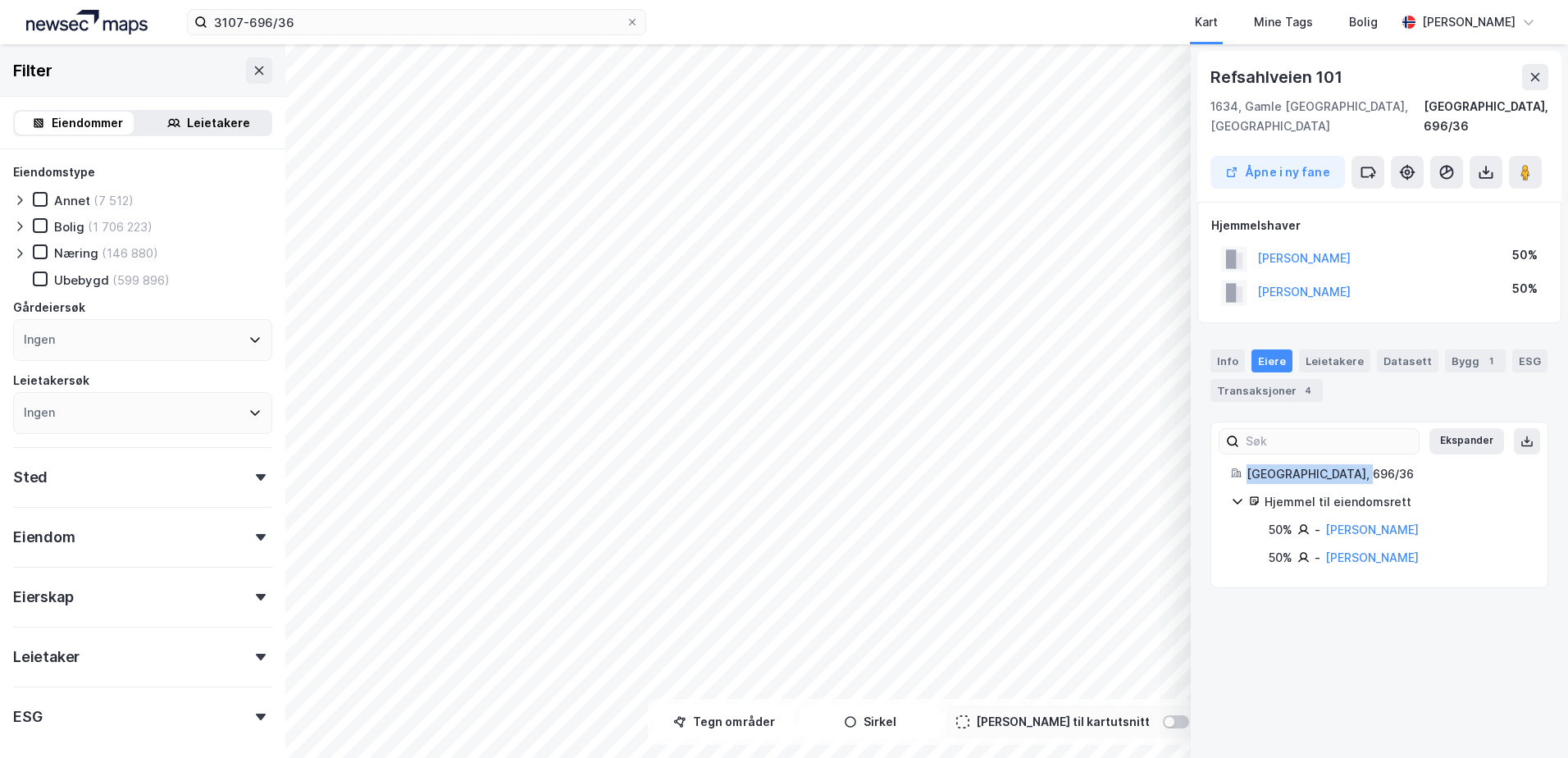
drag, startPoint x: 1362, startPoint y: 455, endPoint x: 1245, endPoint y: 454, distance: 117.0
click at [1245, 464] on div "Fredrikstad, 696/36" at bounding box center [1379, 474] width 297 height 20
drag, startPoint x: 1245, startPoint y: 454, endPoint x: 1277, endPoint y: 452, distance: 32.1
copy div "Fredrikstad, 696/36"
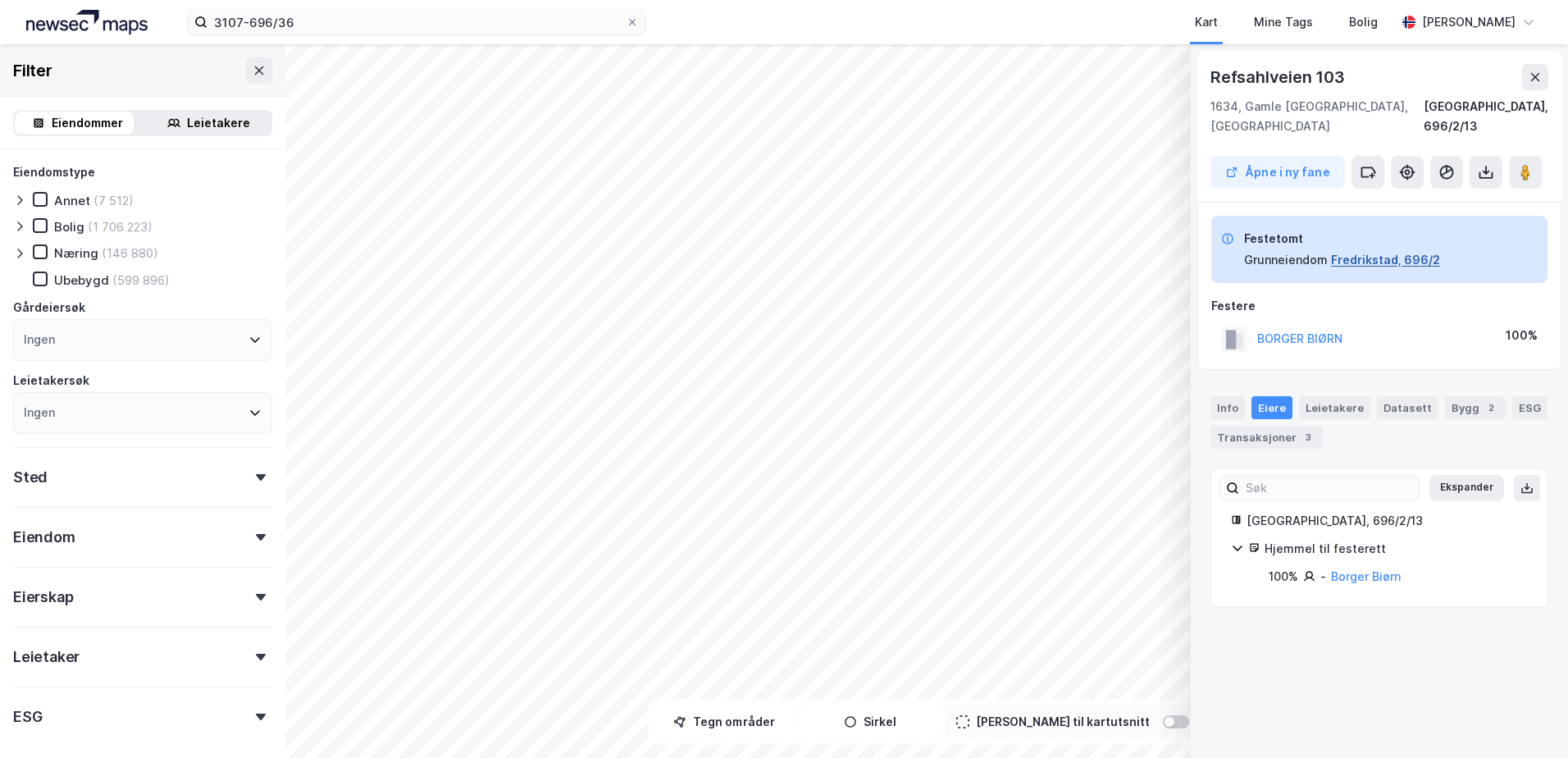
click at [1384, 250] on button "Fredrikstad, 696/2" at bounding box center [1386, 259] width 109 height 20
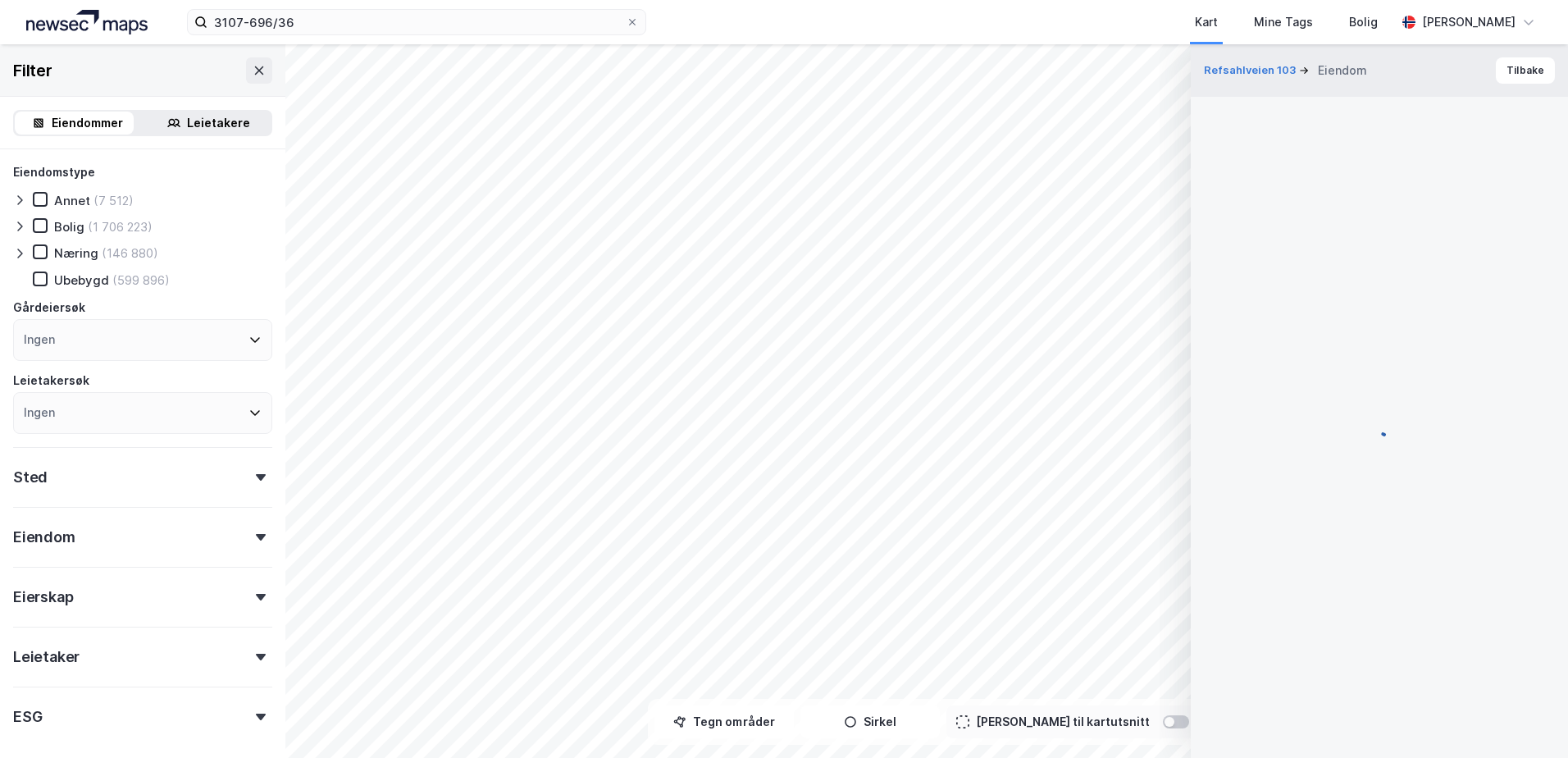
scroll to position [433, 0]
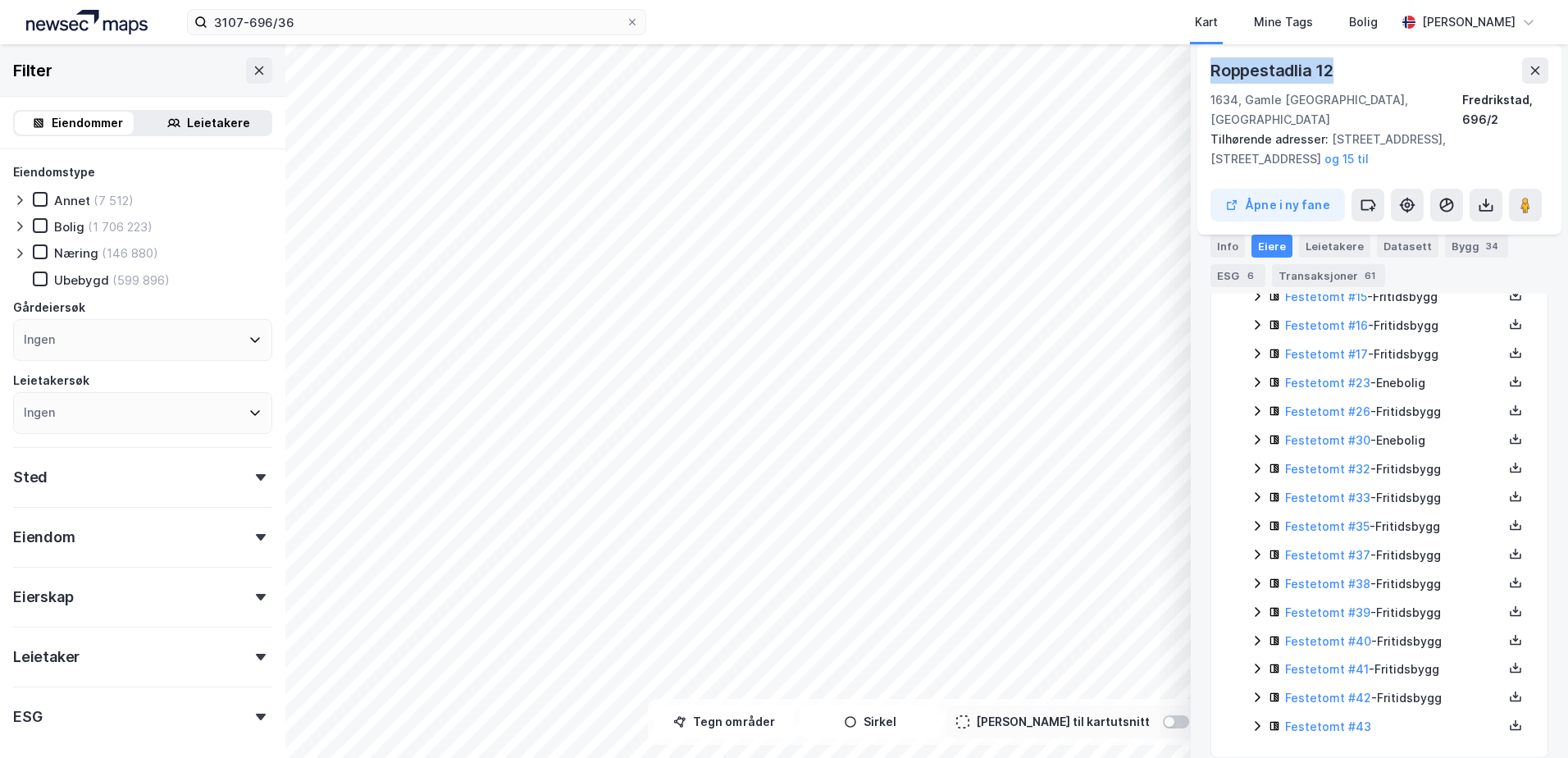
drag, startPoint x: 1343, startPoint y: 72, endPoint x: 1204, endPoint y: 70, distance: 139.0
click at [1204, 70] on div "Roppestadlia 12 1634, Gamle Fredrikstad, Østfold Fredrikstad, 696/2 Tilhørende …" at bounding box center [1379, 138] width 364 height 190
copy div "Roppestadlia 12"
